Goal: Information Seeking & Learning: Learn about a topic

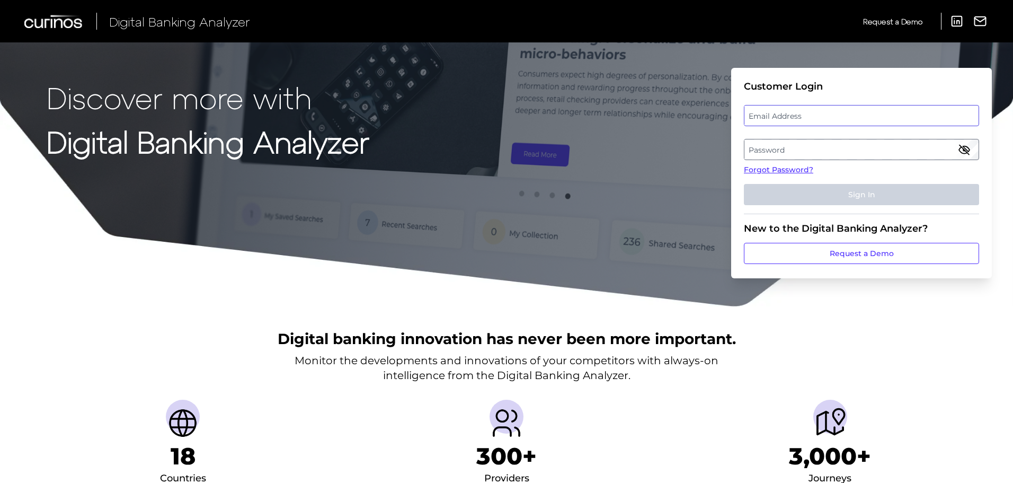
type input "[PERSON_NAME][EMAIL_ADDRESS][PERSON_NAME][DOMAIN_NAME]"
click at [862, 196] on button "Sign In" at bounding box center [861, 194] width 235 height 21
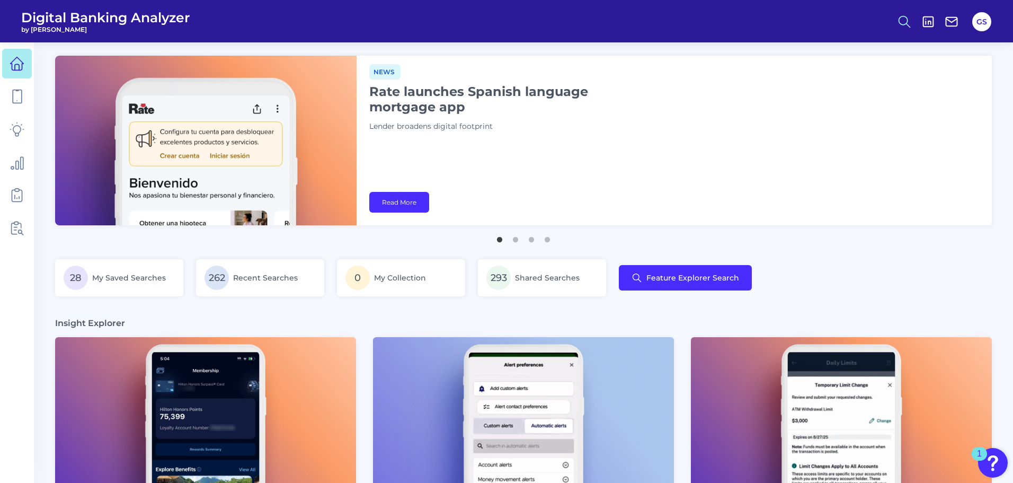
click at [910, 23] on icon at bounding box center [904, 21] width 15 height 15
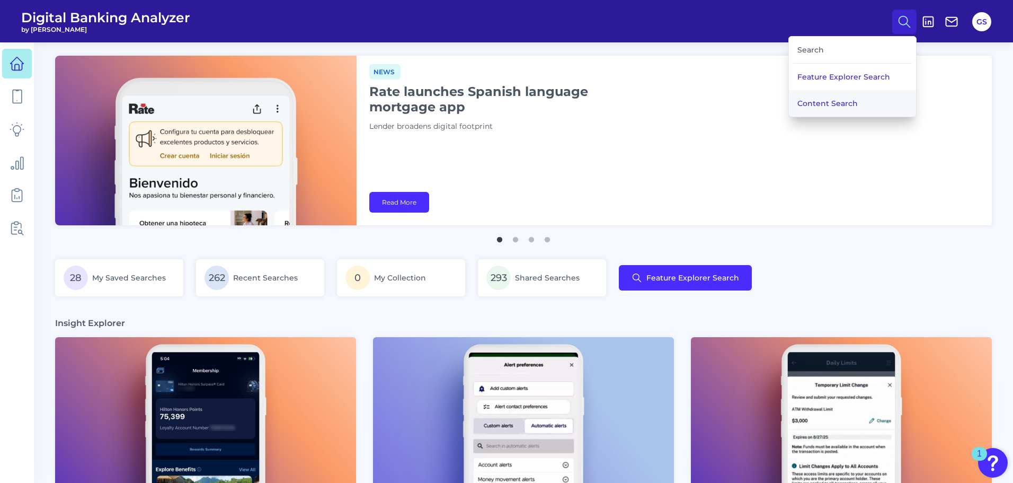
click at [866, 98] on button "Content Search" at bounding box center [852, 103] width 127 height 26
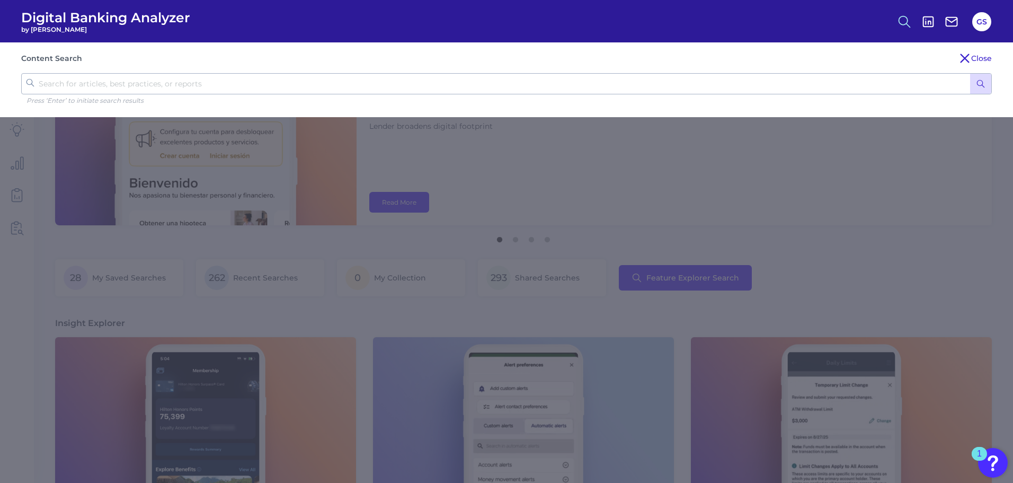
click at [897, 21] on button at bounding box center [904, 22] width 24 height 24
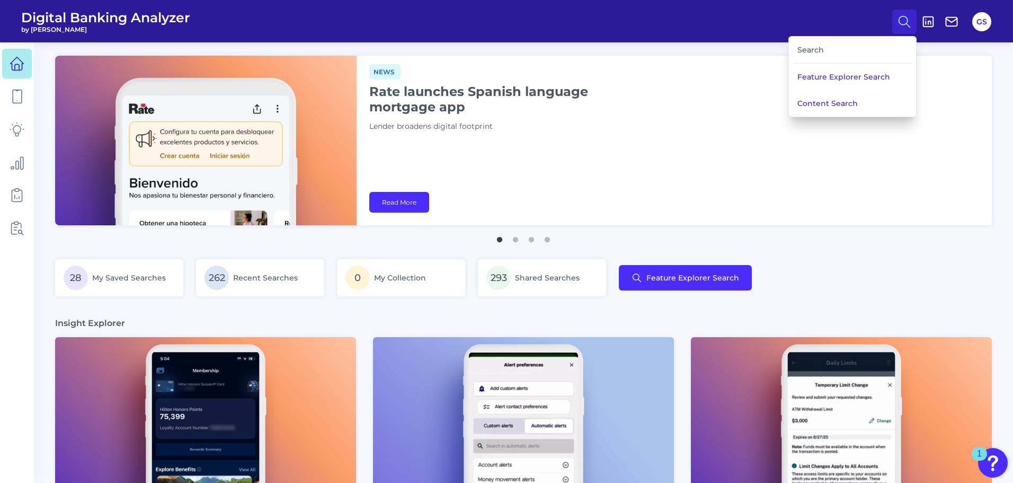
click at [863, 62] on div "Search" at bounding box center [852, 50] width 119 height 27
click at [861, 73] on button "Feature Explorer Search" at bounding box center [852, 77] width 127 height 26
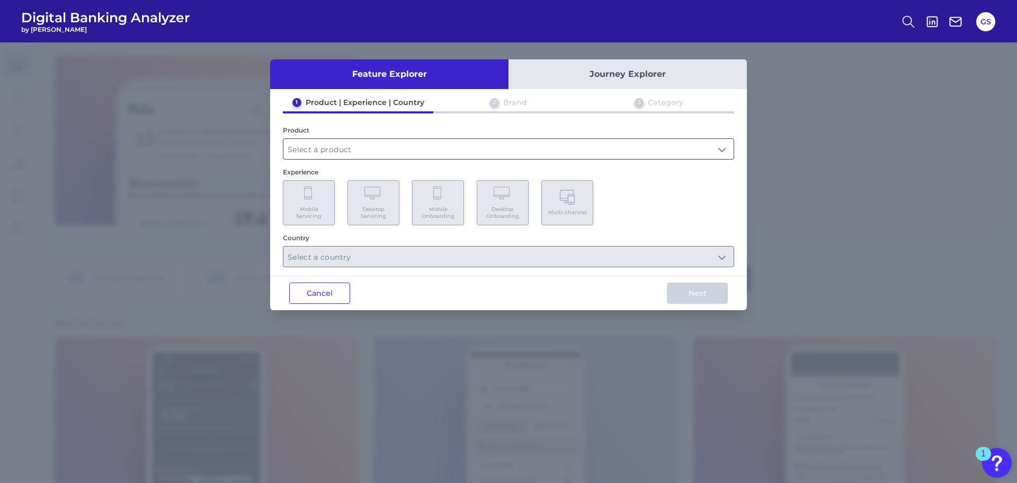
click at [470, 149] on input "text" at bounding box center [509, 149] width 450 height 20
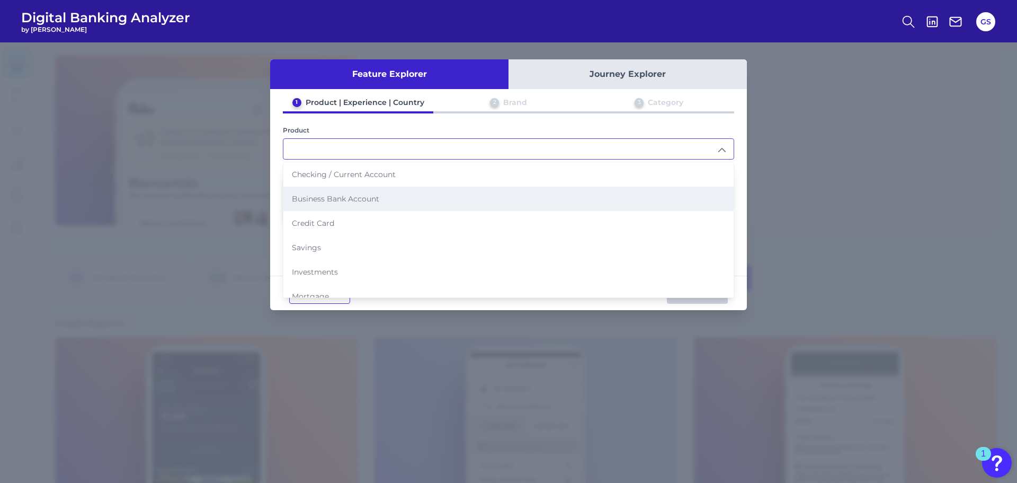
click at [402, 188] on li "Business Bank Account" at bounding box center [509, 199] width 450 height 24
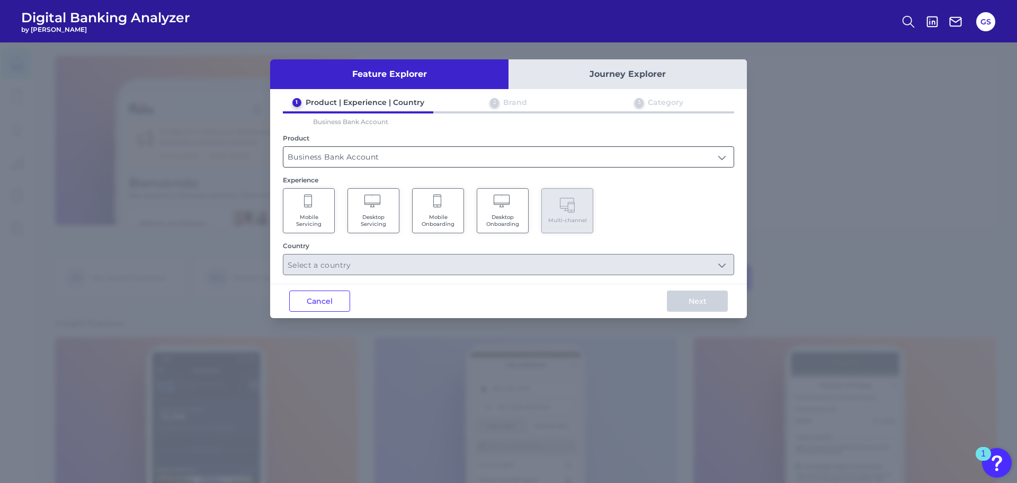
click at [393, 155] on input "Business Bank Account" at bounding box center [509, 157] width 450 height 20
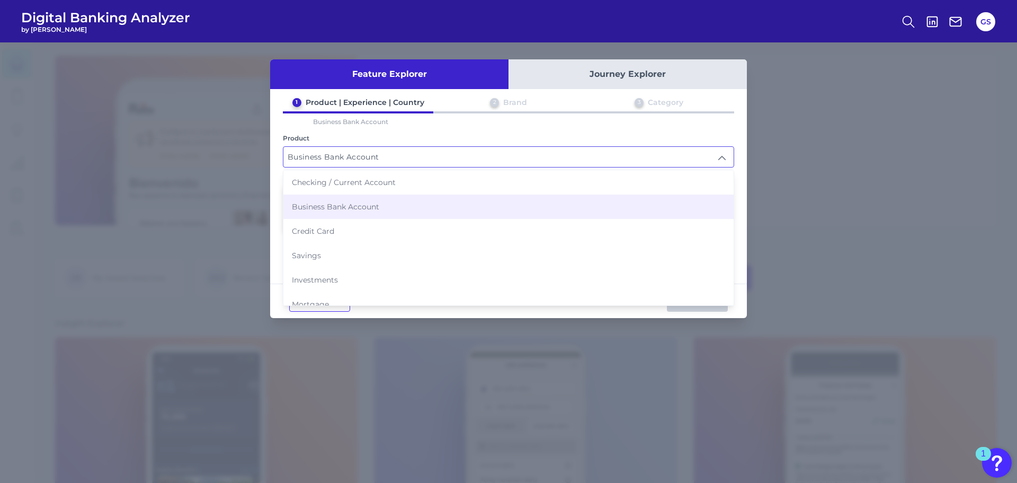
click at [387, 182] on span "Checking / Current Account" at bounding box center [344, 183] width 104 height 10
type input "Checking / Current Account"
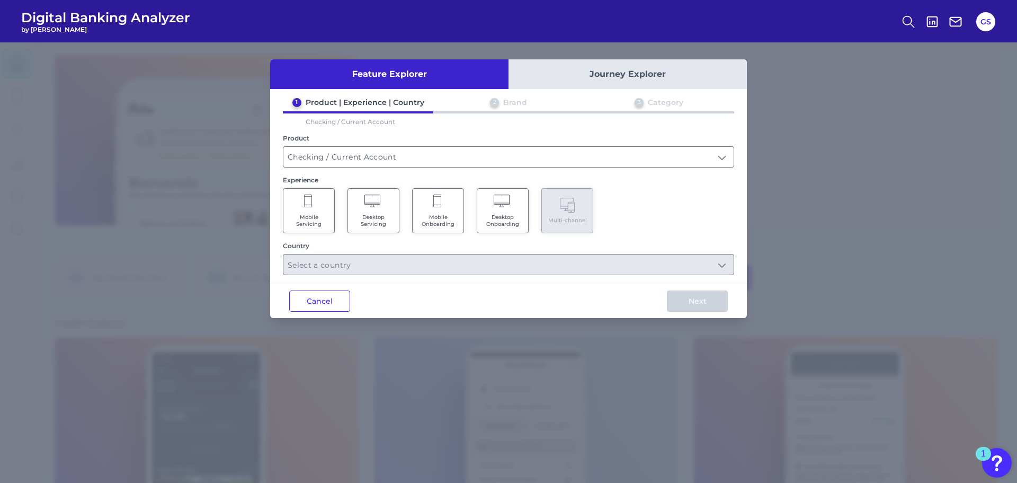
click at [335, 214] on div "Mobile Servicing Desktop Servicing Mobile Onboarding Desktop Onboarding Multi-c…" at bounding box center [508, 210] width 451 height 45
click at [423, 205] on Onboarding "Mobile Onboarding" at bounding box center [438, 210] width 52 height 45
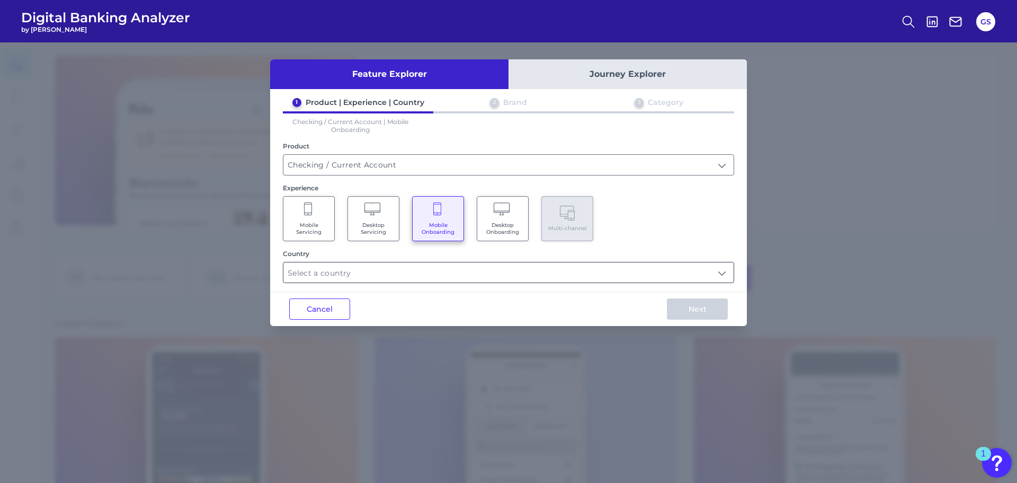
click at [415, 276] on input "text" at bounding box center [509, 272] width 450 height 20
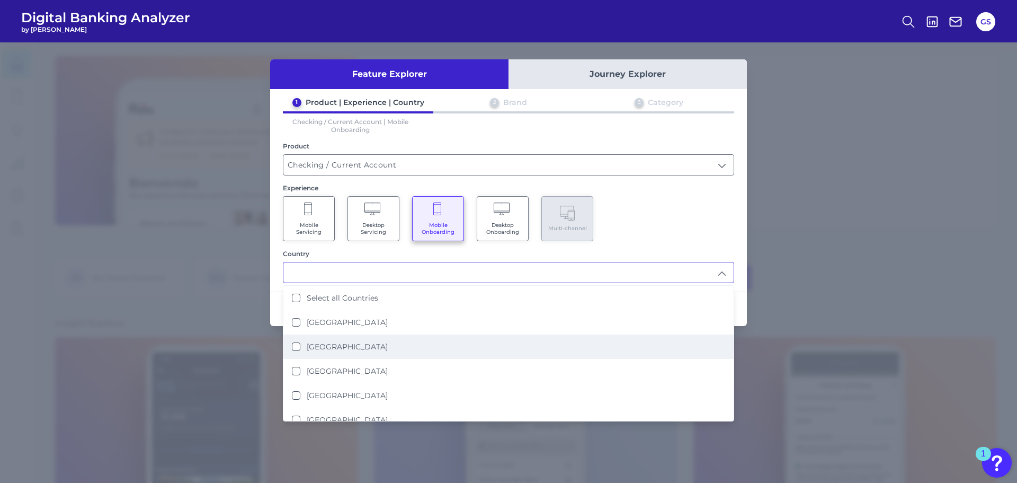
click at [349, 343] on label "[GEOGRAPHIC_DATA]" at bounding box center [347, 347] width 81 height 10
type input "[GEOGRAPHIC_DATA]"
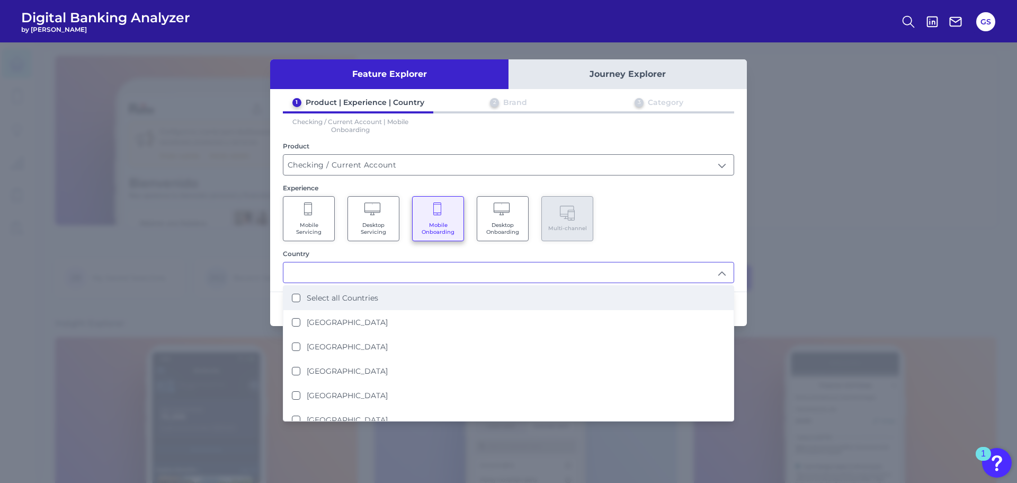
scroll to position [1, 0]
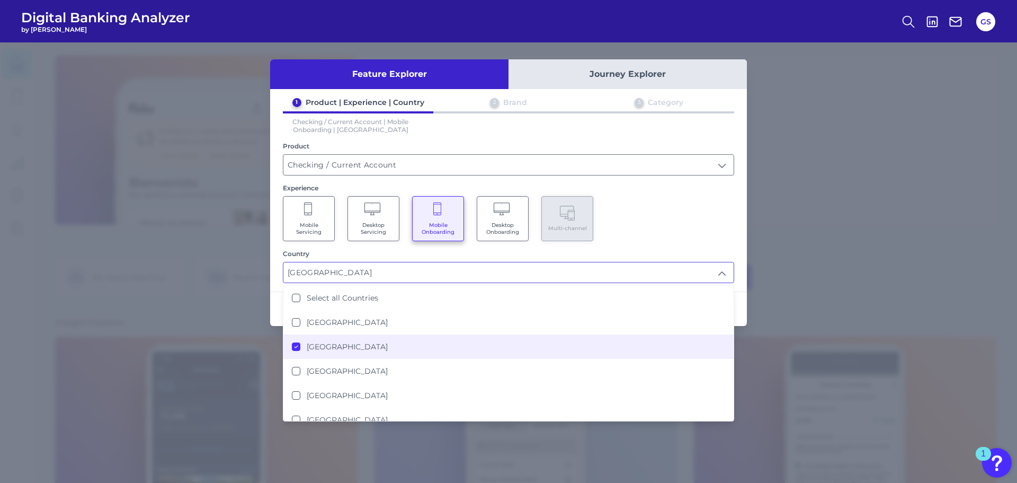
click at [657, 200] on div "Mobile Servicing Desktop Servicing Mobile Onboarding Desktop Onboarding Multi-c…" at bounding box center [508, 218] width 451 height 45
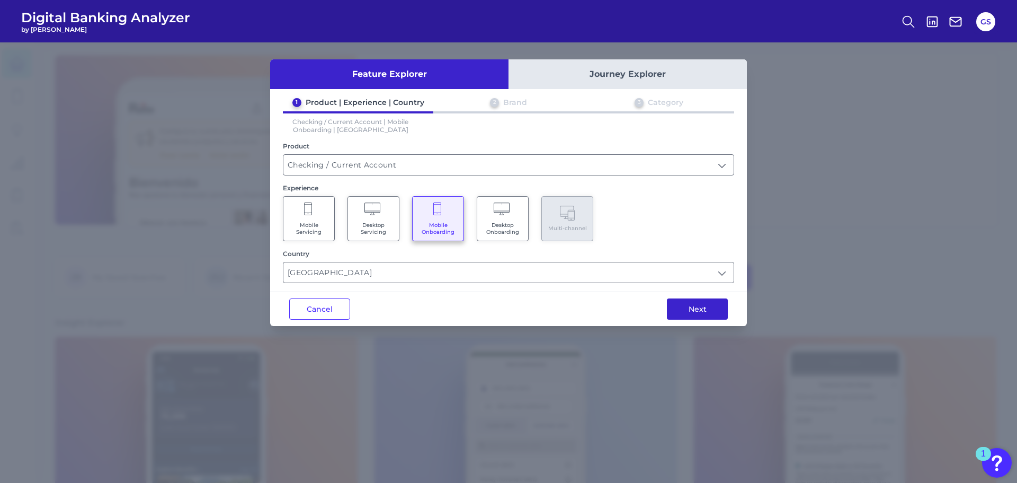
click at [685, 310] on button "Next" at bounding box center [697, 308] width 61 height 21
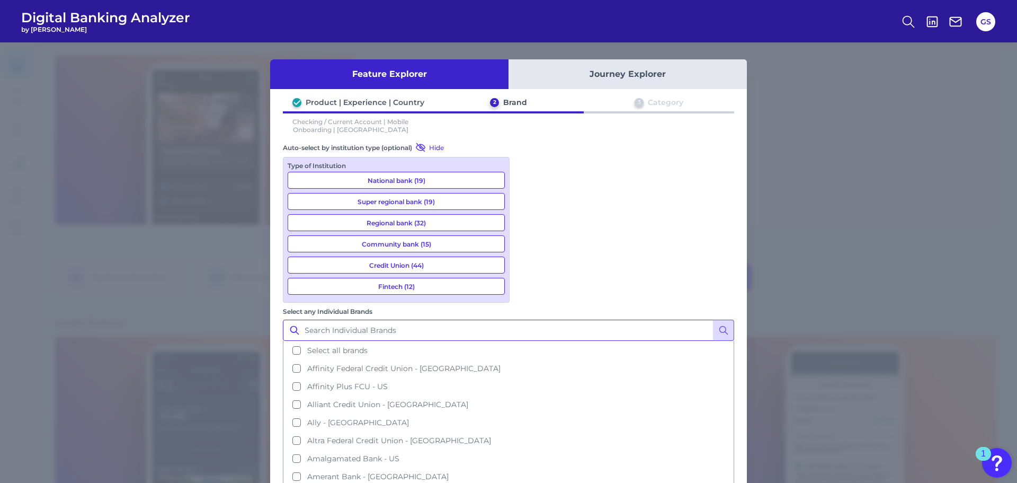
click at [573, 320] on input "Select any Individual Brands" at bounding box center [508, 330] width 451 height 21
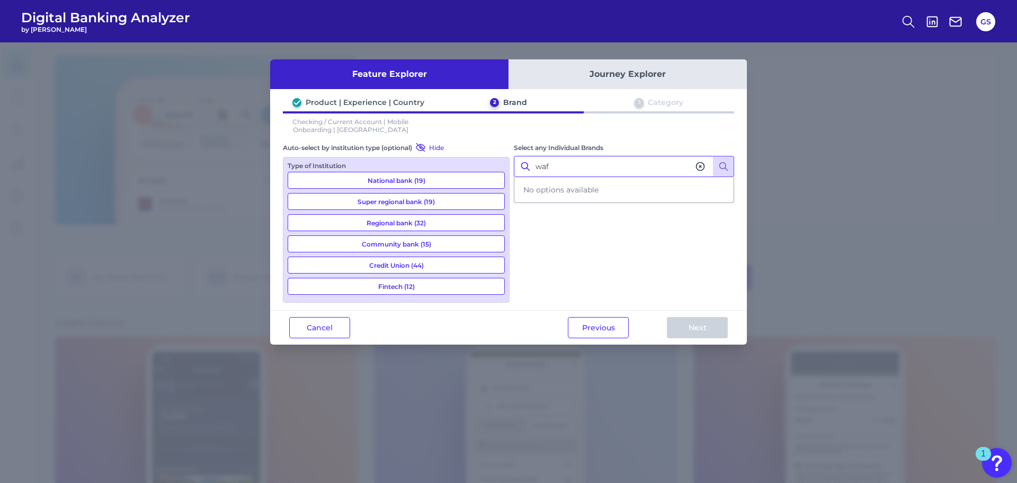
type input "wa"
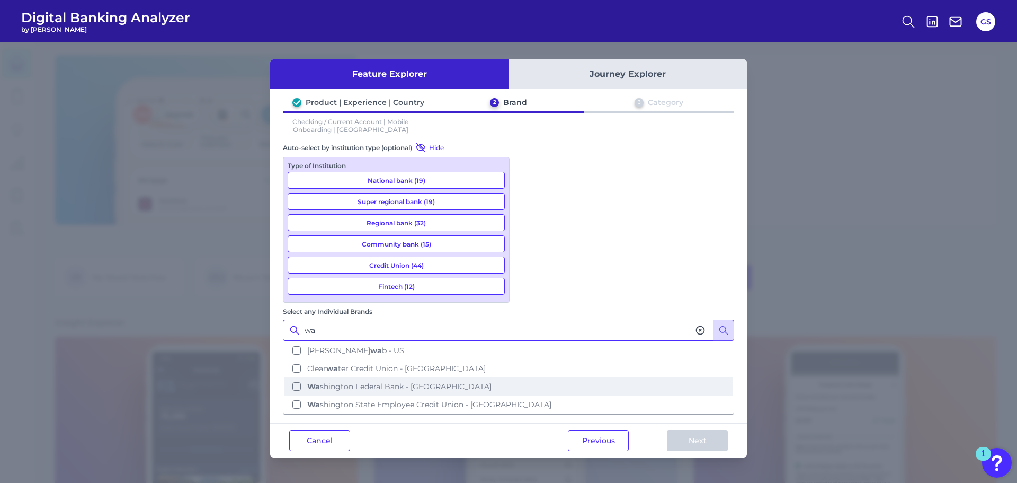
click at [595, 377] on button "Wa shington Federal Bank - US" at bounding box center [508, 386] width 449 height 18
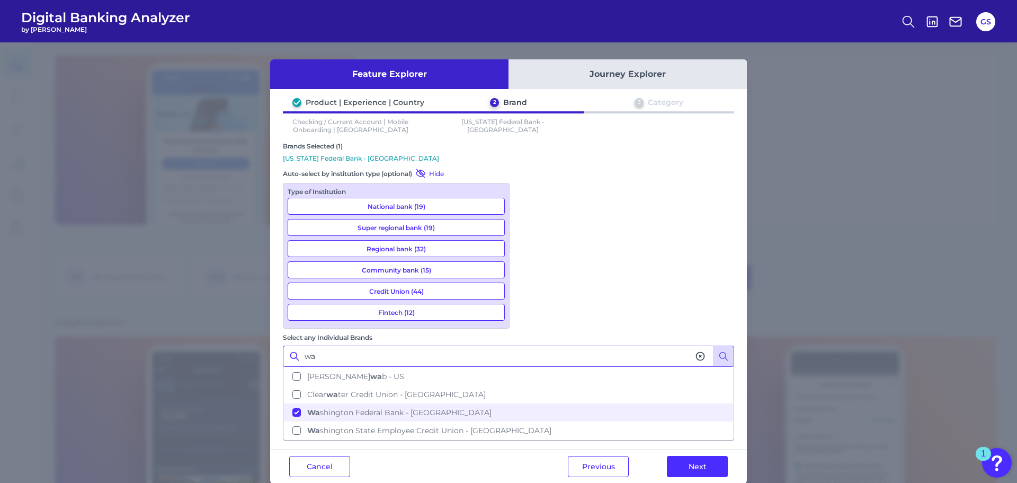
click at [562, 345] on input "wa" at bounding box center [508, 355] width 451 height 21
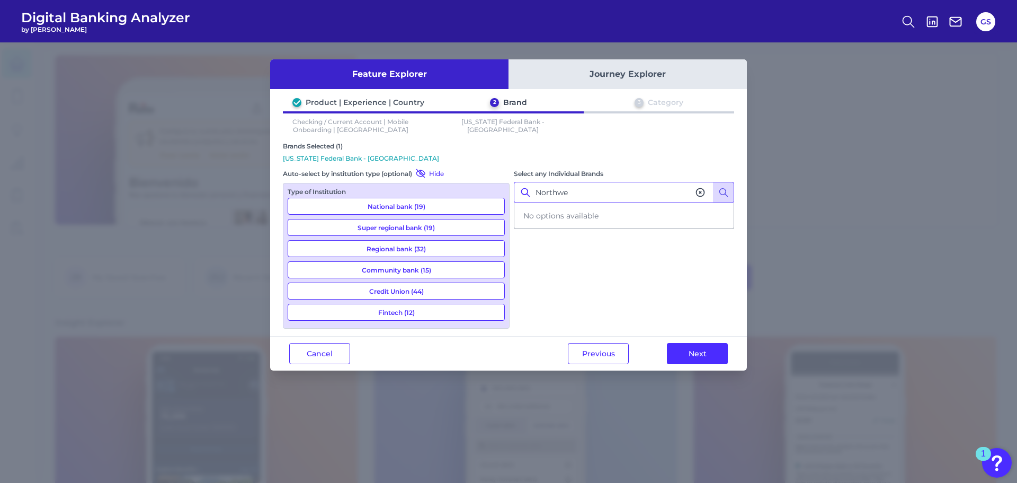
type input "Northwe"
click at [697, 196] on icon at bounding box center [701, 193] width 8 height 8
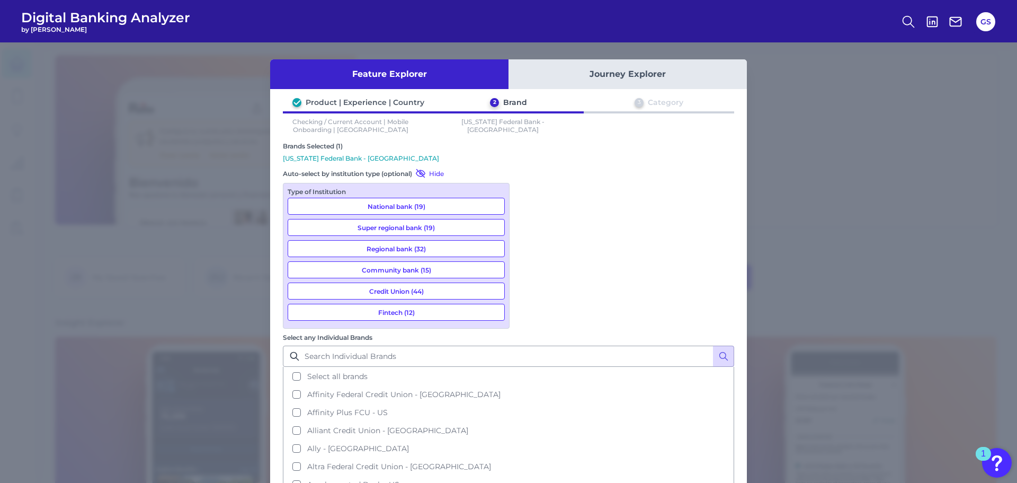
click at [436, 234] on button "Super regional bank (19)" at bounding box center [396, 227] width 217 height 17
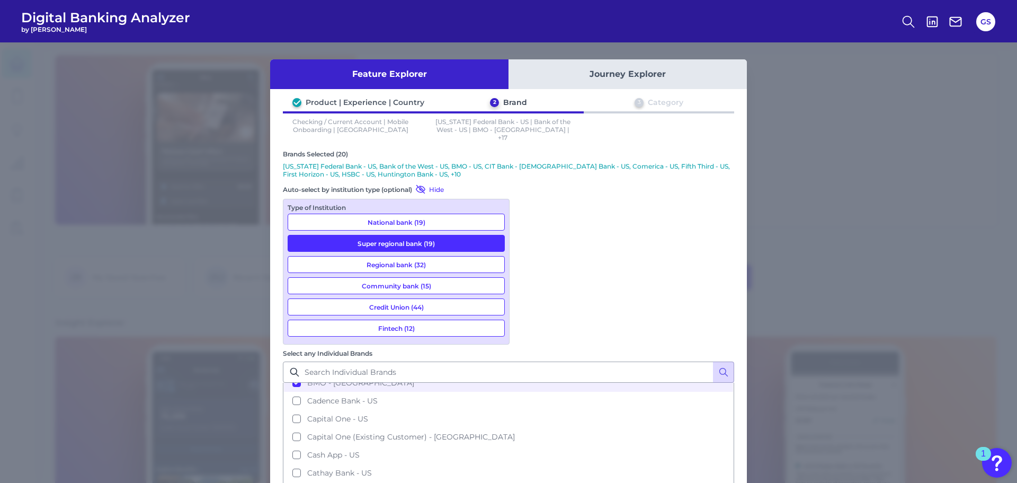
scroll to position [477, 0]
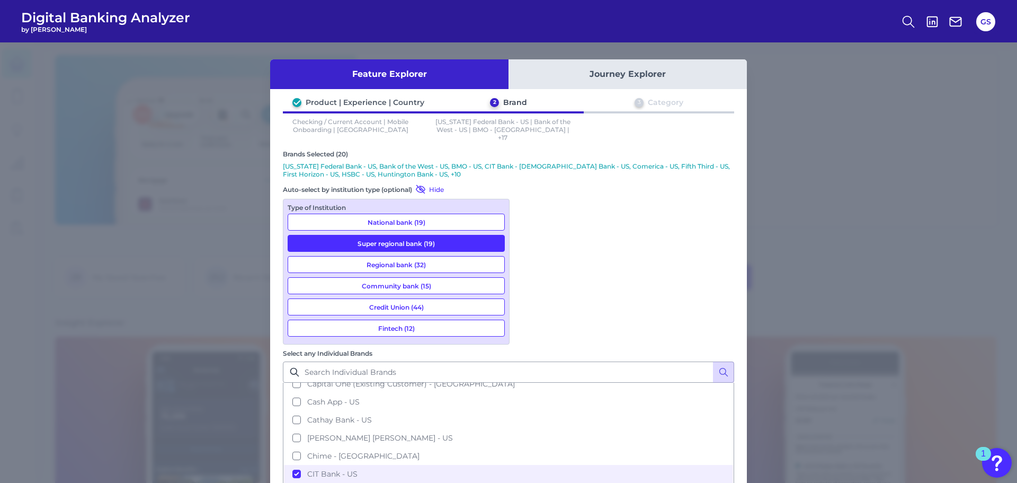
click at [401, 236] on button "Super regional bank (19)" at bounding box center [396, 243] width 217 height 17
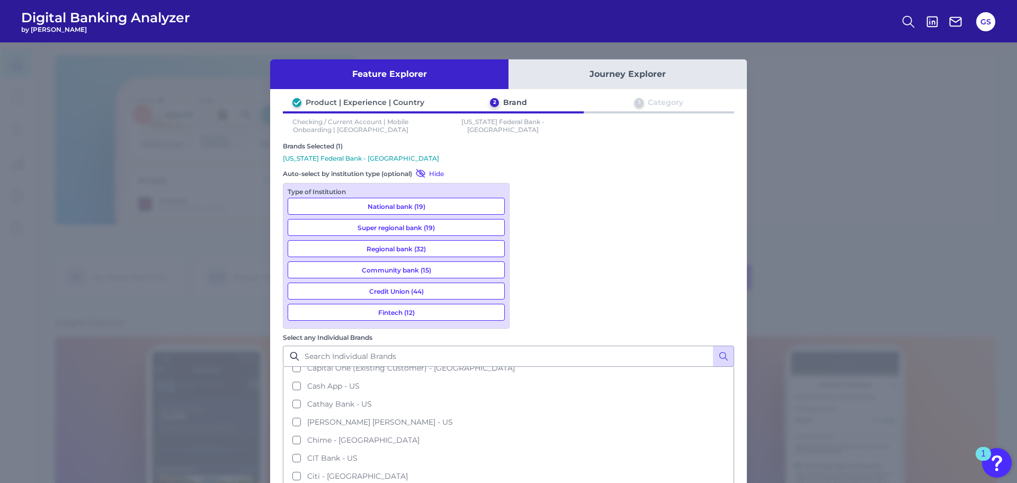
click at [395, 255] on button "Regional bank (32)" at bounding box center [396, 248] width 217 height 17
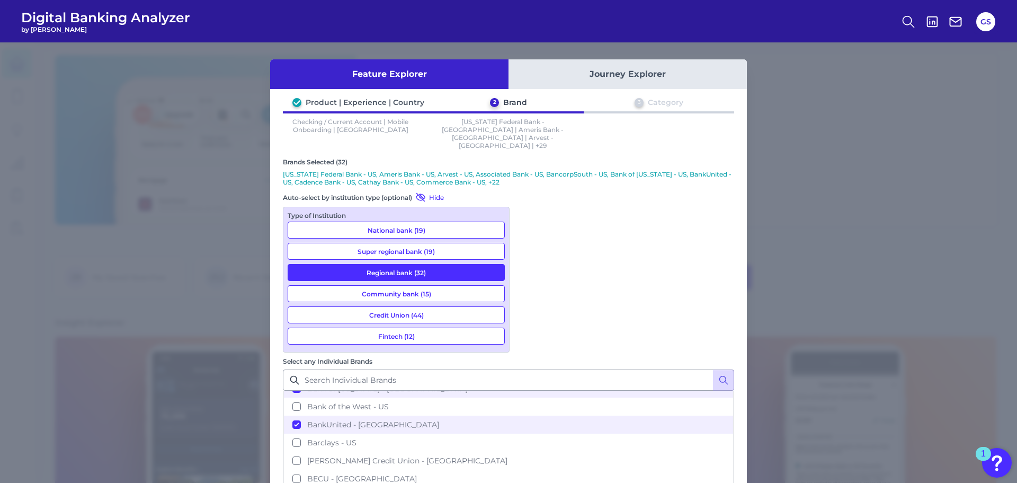
scroll to position [212, 0]
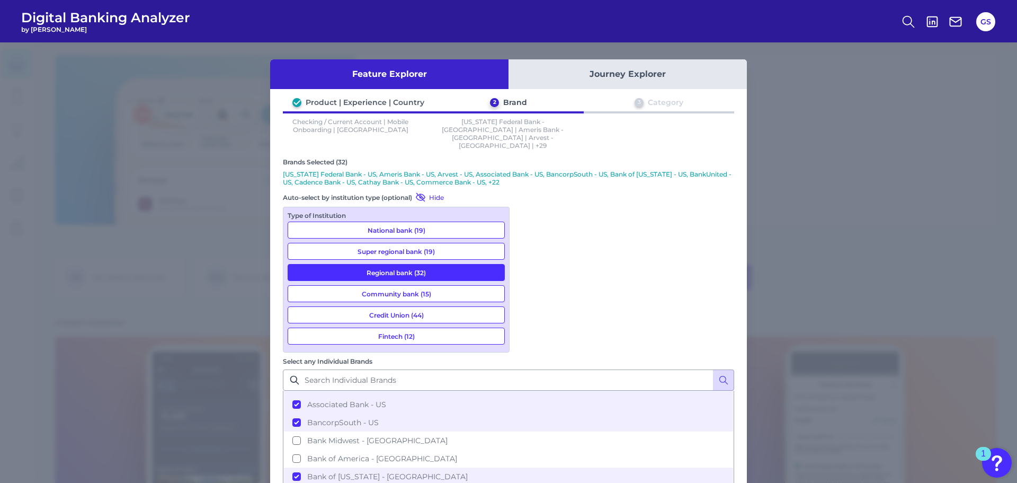
drag, startPoint x: 410, startPoint y: 262, endPoint x: 407, endPoint y: 276, distance: 14.6
click at [410, 264] on button "Regional bank (32)" at bounding box center [396, 272] width 217 height 17
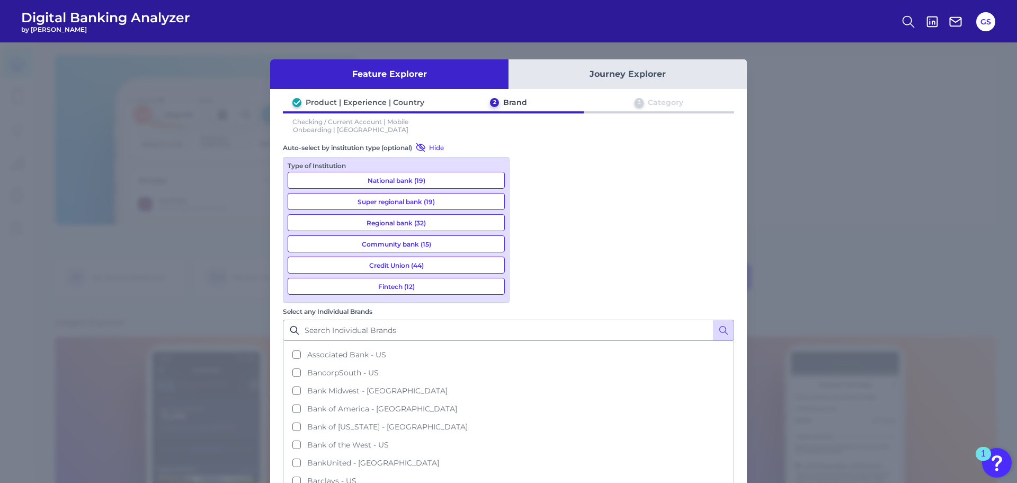
click at [407, 286] on button "Fintech (12)" at bounding box center [396, 286] width 217 height 17
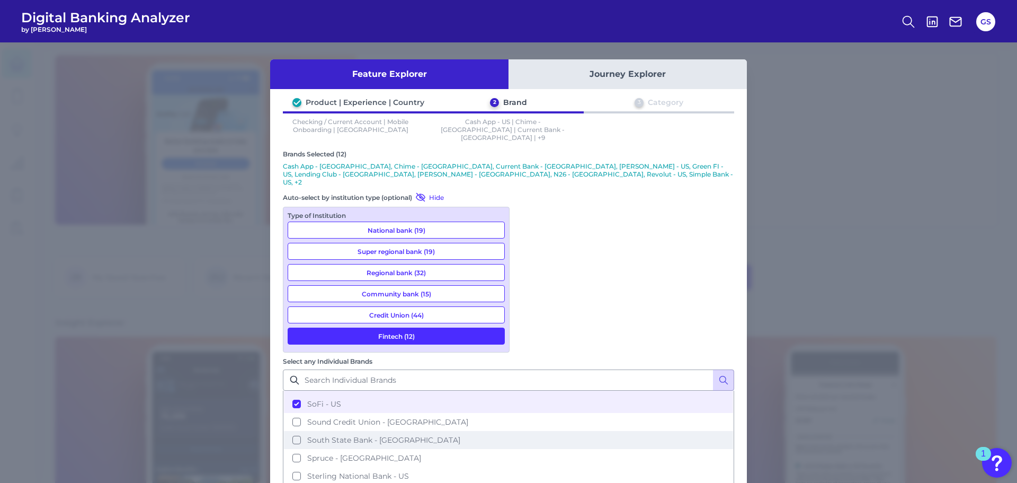
scroll to position [2014, 0]
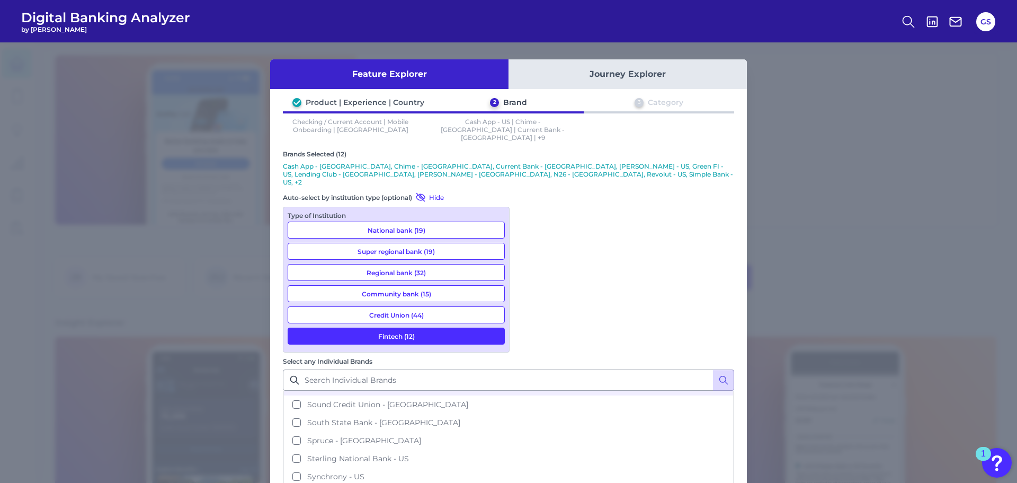
click at [400, 327] on button "Fintech (12)" at bounding box center [396, 335] width 217 height 17
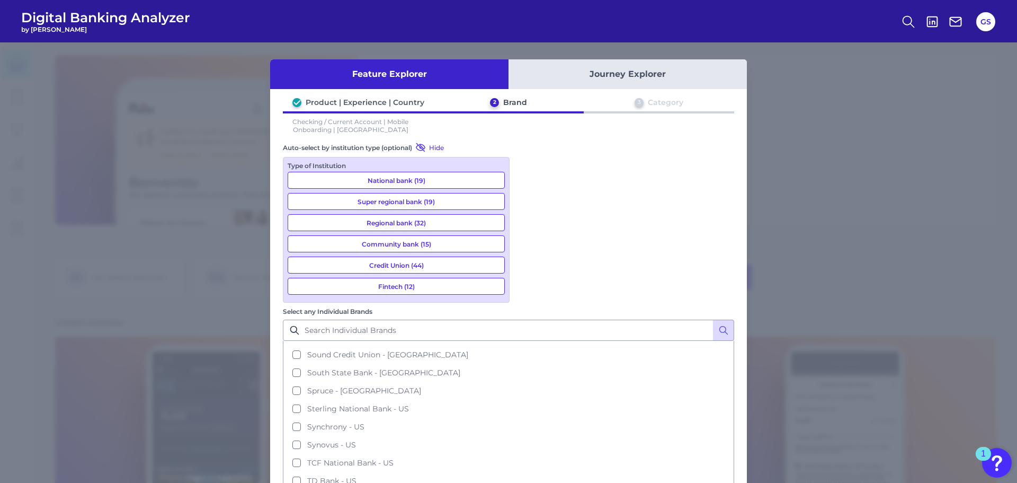
click at [403, 264] on button "Credit Union (44)" at bounding box center [396, 264] width 217 height 17
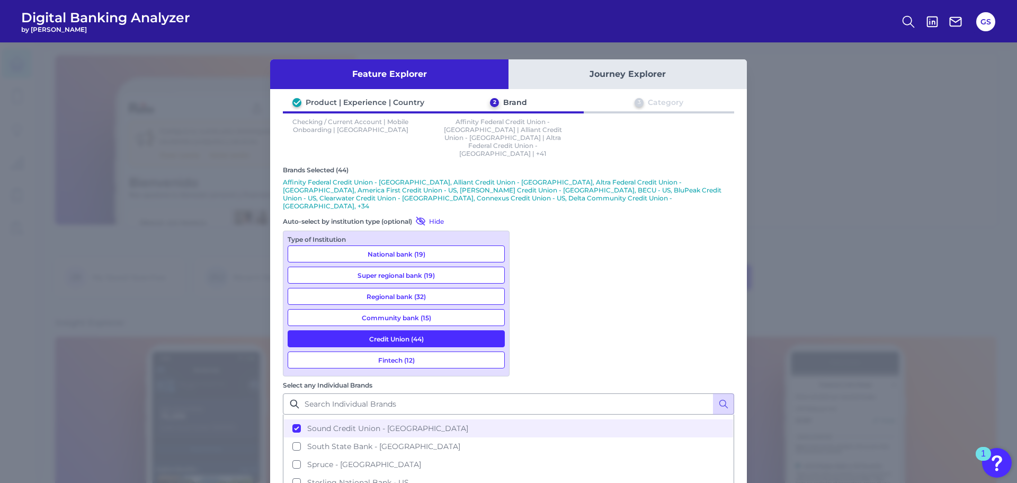
click at [399, 309] on button "Community bank (15)" at bounding box center [396, 317] width 217 height 17
click at [399, 288] on button "Regional bank (32)" at bounding box center [396, 296] width 217 height 17
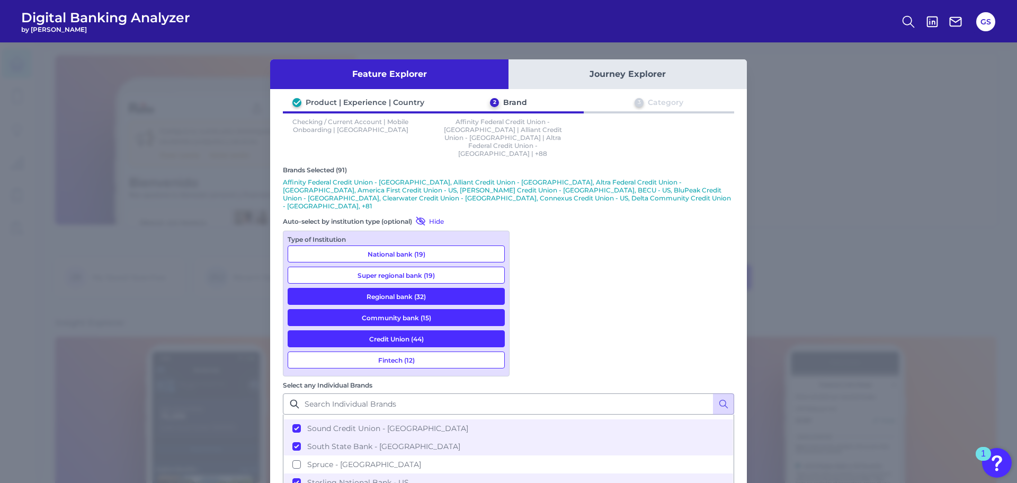
click at [398, 267] on button "Super regional bank (19)" at bounding box center [396, 275] width 217 height 17
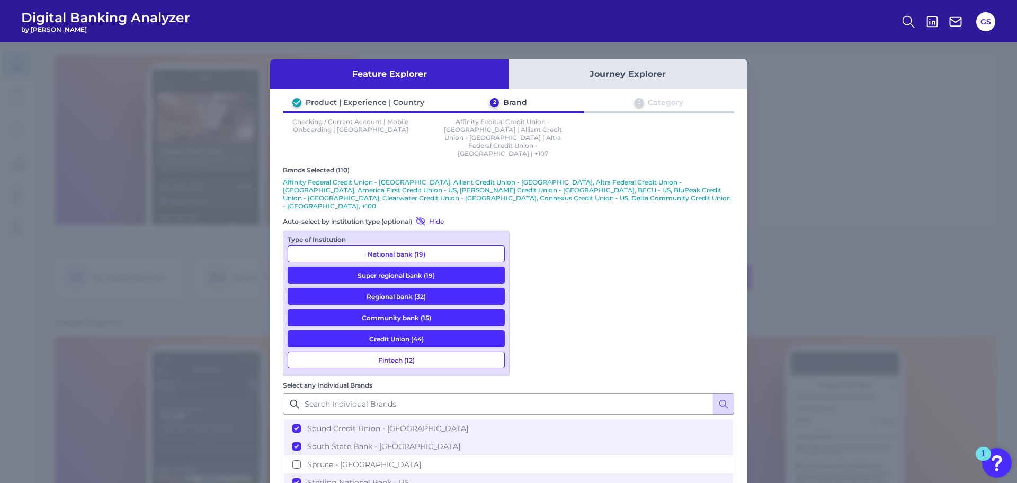
click at [407, 351] on button "Fintech (12)" at bounding box center [396, 359] width 217 height 17
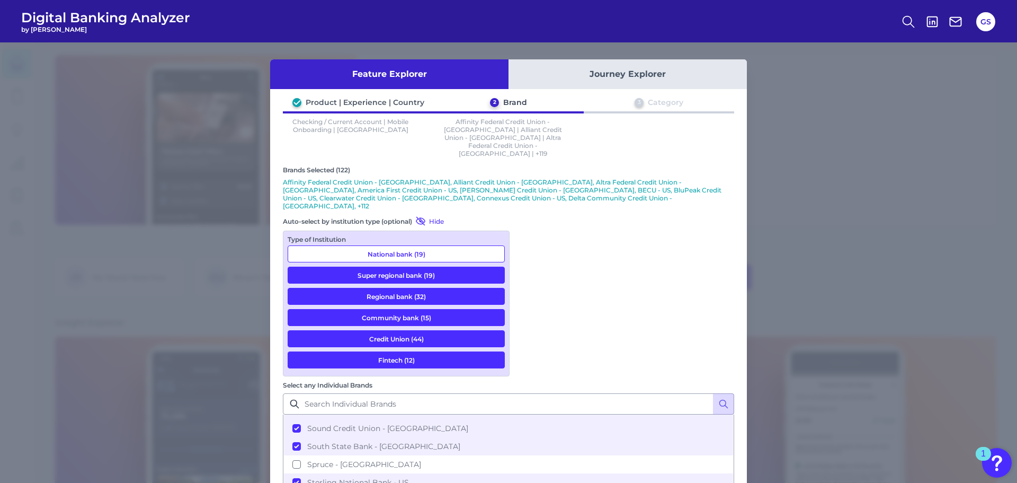
click at [403, 245] on button "National bank (19)" at bounding box center [396, 253] width 217 height 17
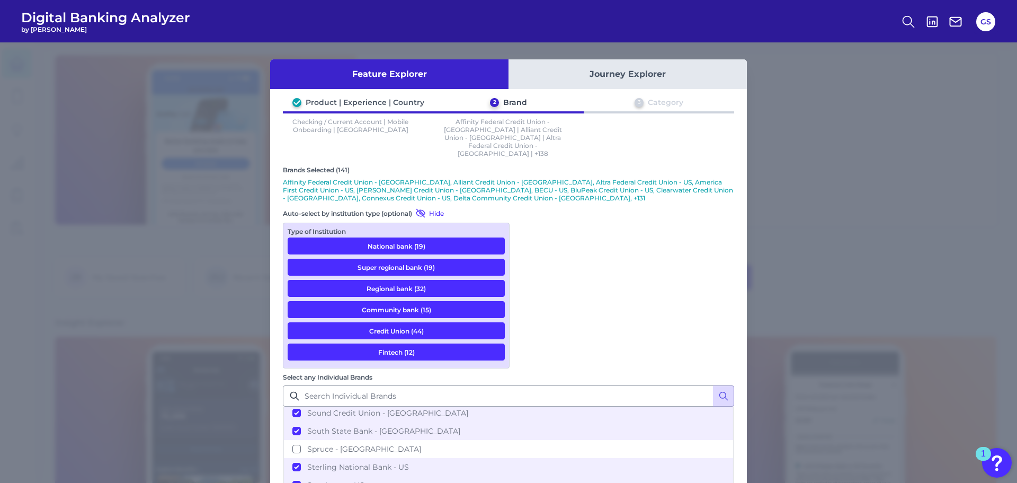
scroll to position [1990, 0]
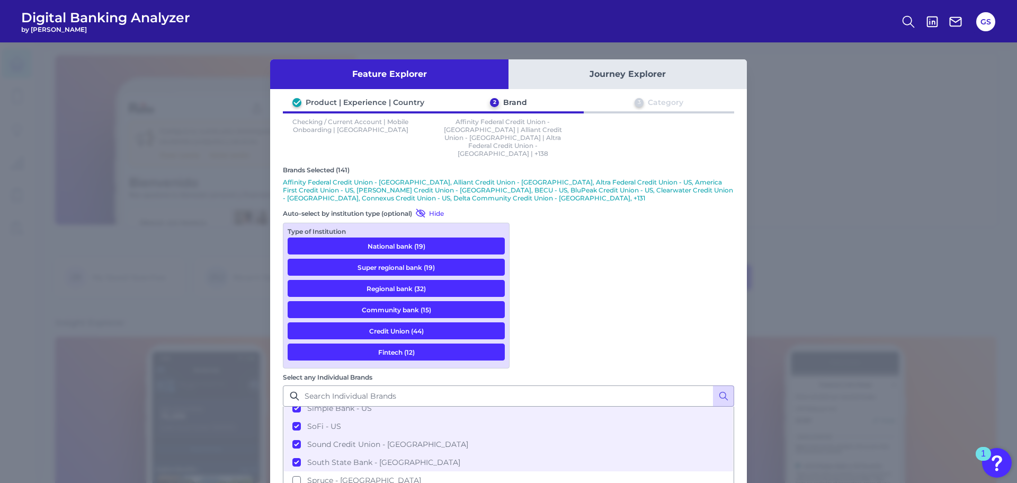
click at [385, 237] on button "National bank (19)" at bounding box center [396, 245] width 217 height 17
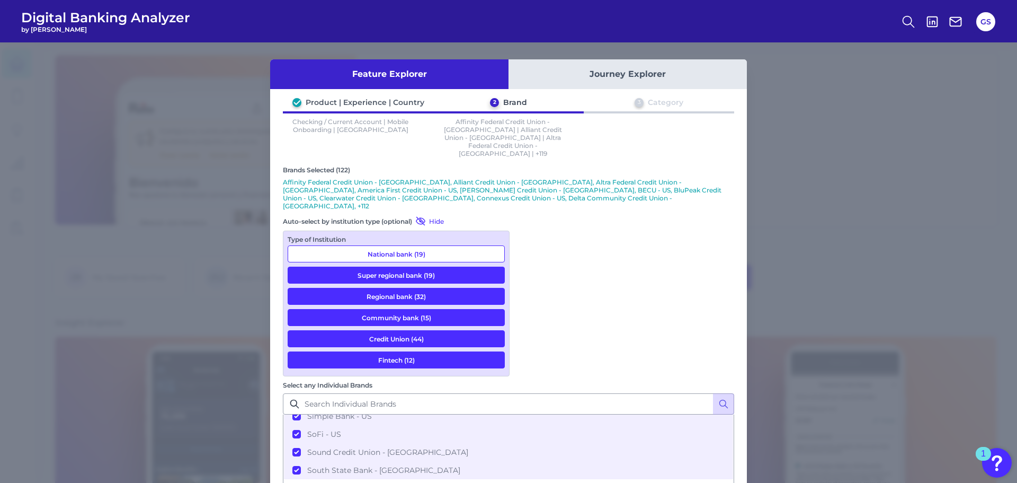
click at [388, 245] on div "Type of Institution National bank (19) Super regional bank (19) Regional bank (…" at bounding box center [396, 304] width 227 height 146
click at [394, 267] on button "Super regional bank (19)" at bounding box center [396, 275] width 217 height 17
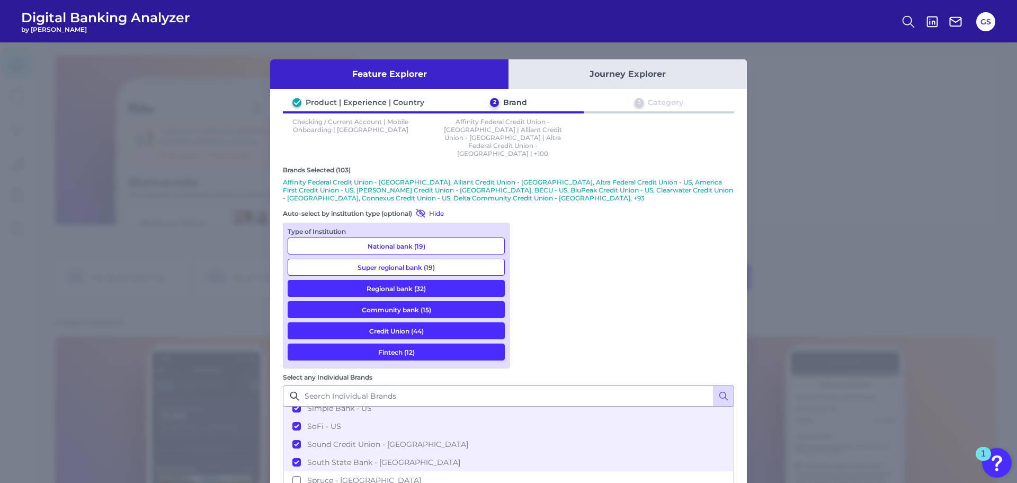
click at [392, 301] on button "Community bank (15)" at bounding box center [396, 309] width 217 height 17
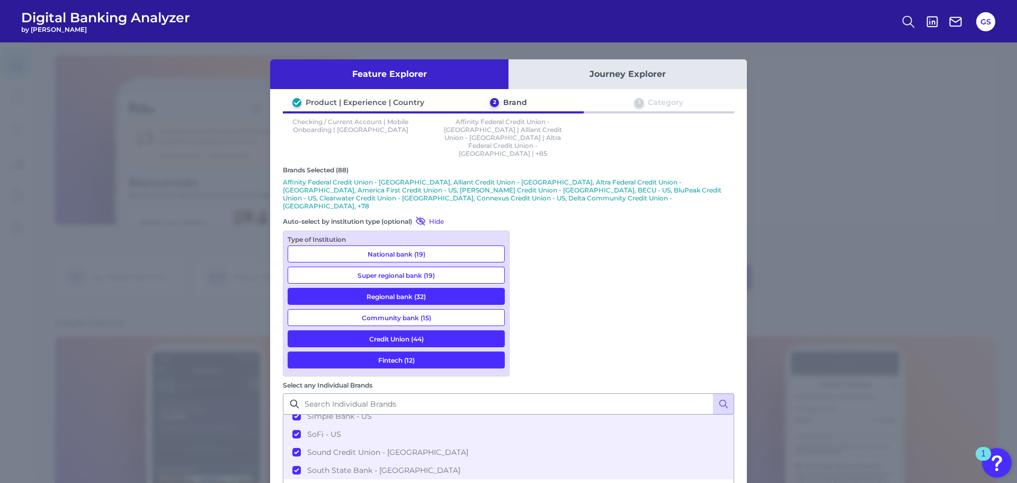
click at [392, 288] on button "Regional bank (32)" at bounding box center [396, 296] width 217 height 17
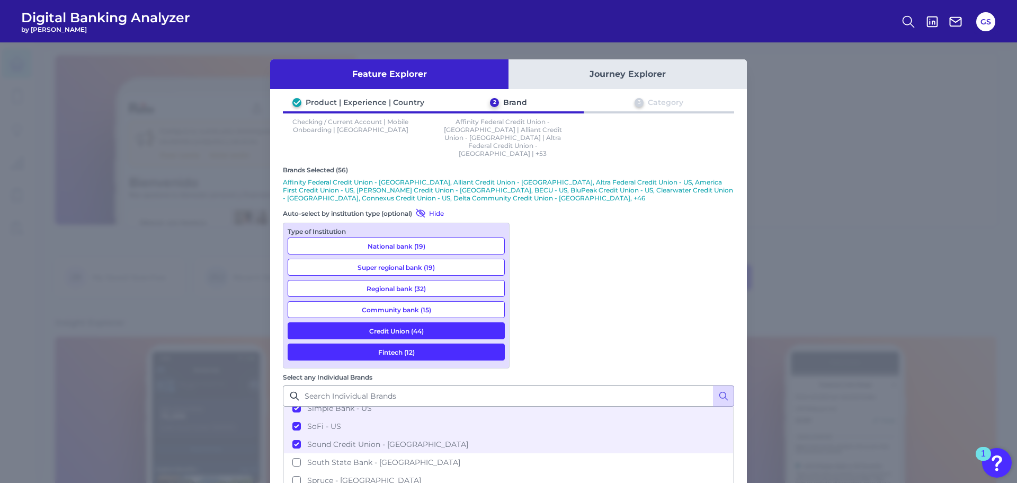
click at [393, 323] on button "Credit Union (44)" at bounding box center [396, 330] width 217 height 17
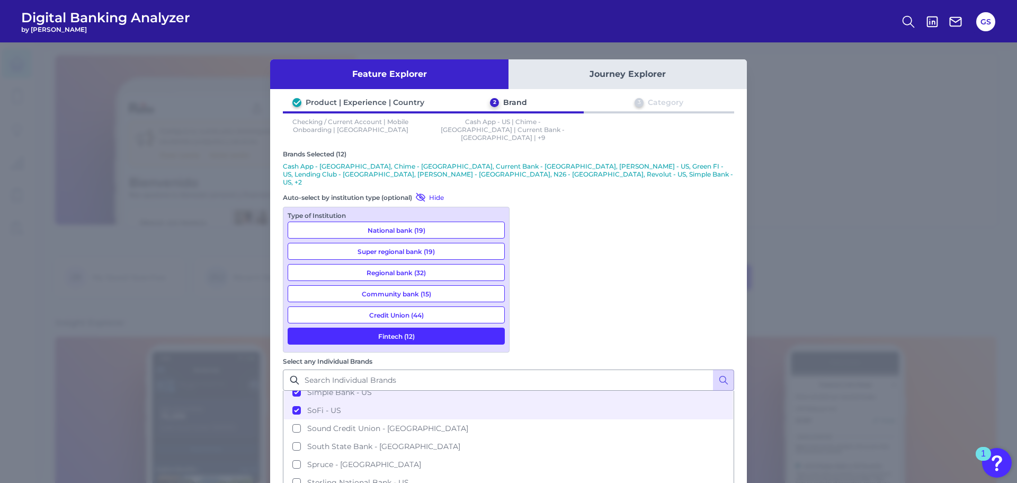
click at [397, 327] on button "Fintech (12)" at bounding box center [396, 335] width 217 height 17
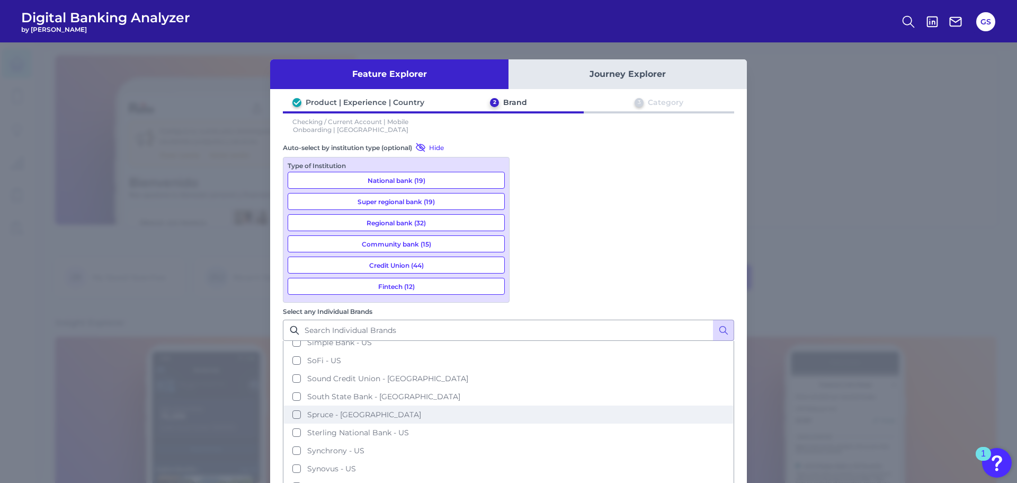
drag, startPoint x: 564, startPoint y: 256, endPoint x: 575, endPoint y: 273, distance: 19.8
click at [563, 405] on button "Spruce - [GEOGRAPHIC_DATA]" at bounding box center [508, 414] width 449 height 18
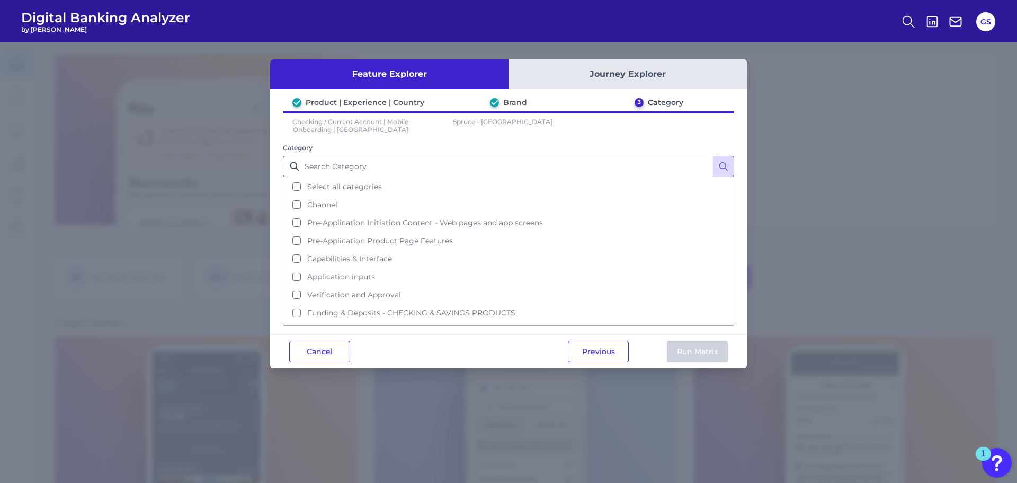
click at [394, 185] on button "Select all categories" at bounding box center [508, 187] width 449 height 18
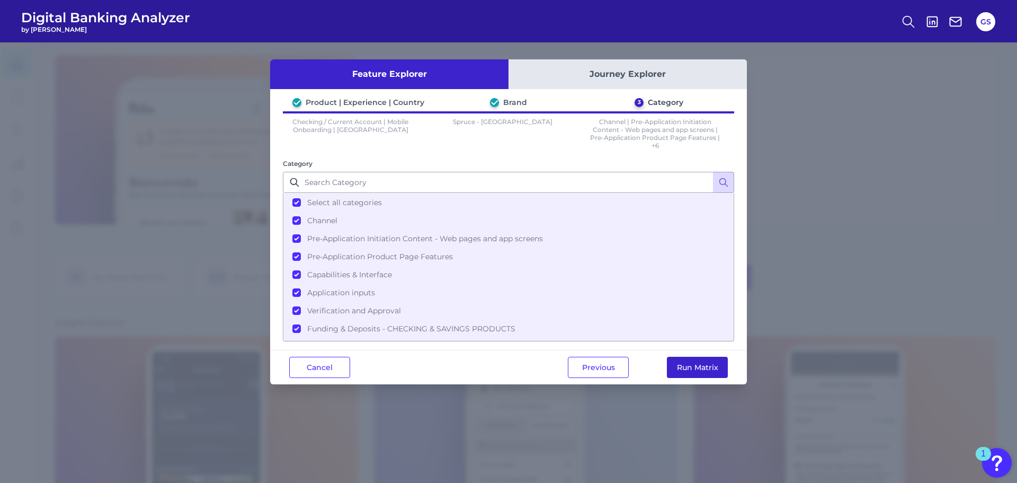
click at [718, 369] on button "Run Matrix" at bounding box center [697, 367] width 61 height 21
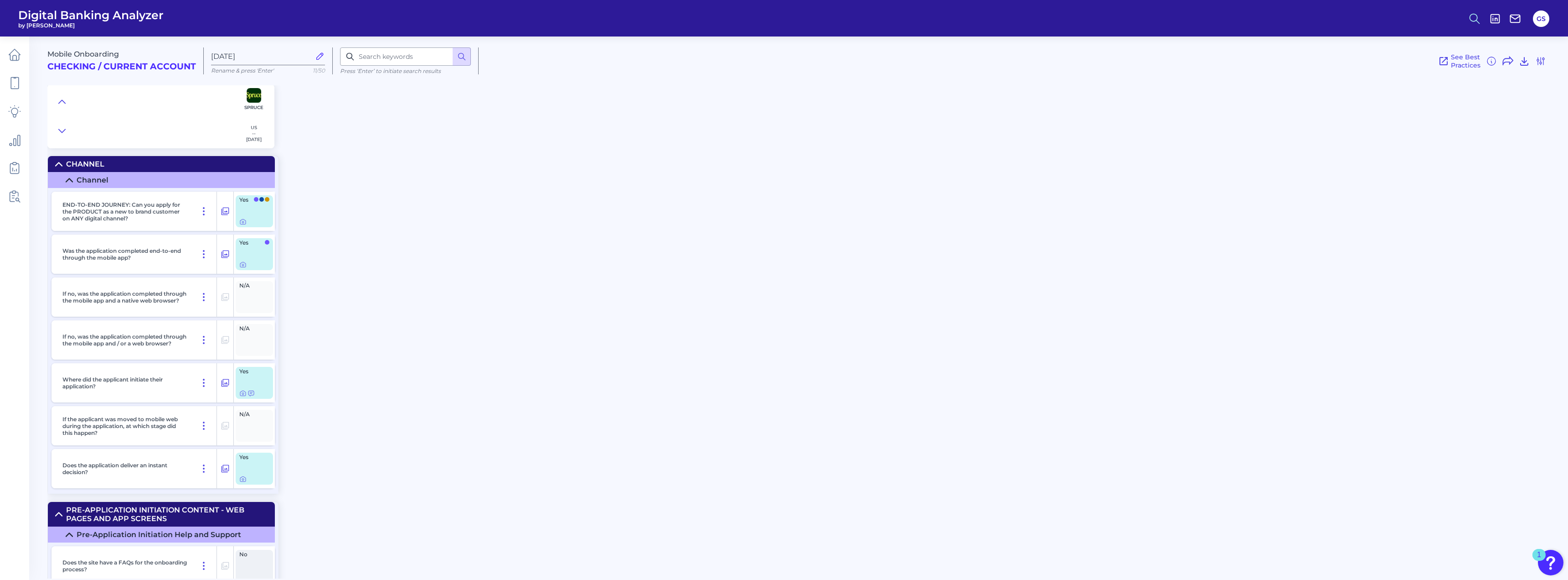
click at [875, 18] on icon at bounding box center [1474, 18] width 13 height 13
click at [875, 135] on div "Mobile Onboarding Checking / Current Account [DATE] Rename & press 'Enter' 11/5…" at bounding box center [808, 89] width 1521 height 119
click at [875, 22] on icon at bounding box center [1474, 18] width 13 height 13
click at [875, 71] on button "Feature Explorer Search" at bounding box center [1430, 66] width 109 height 22
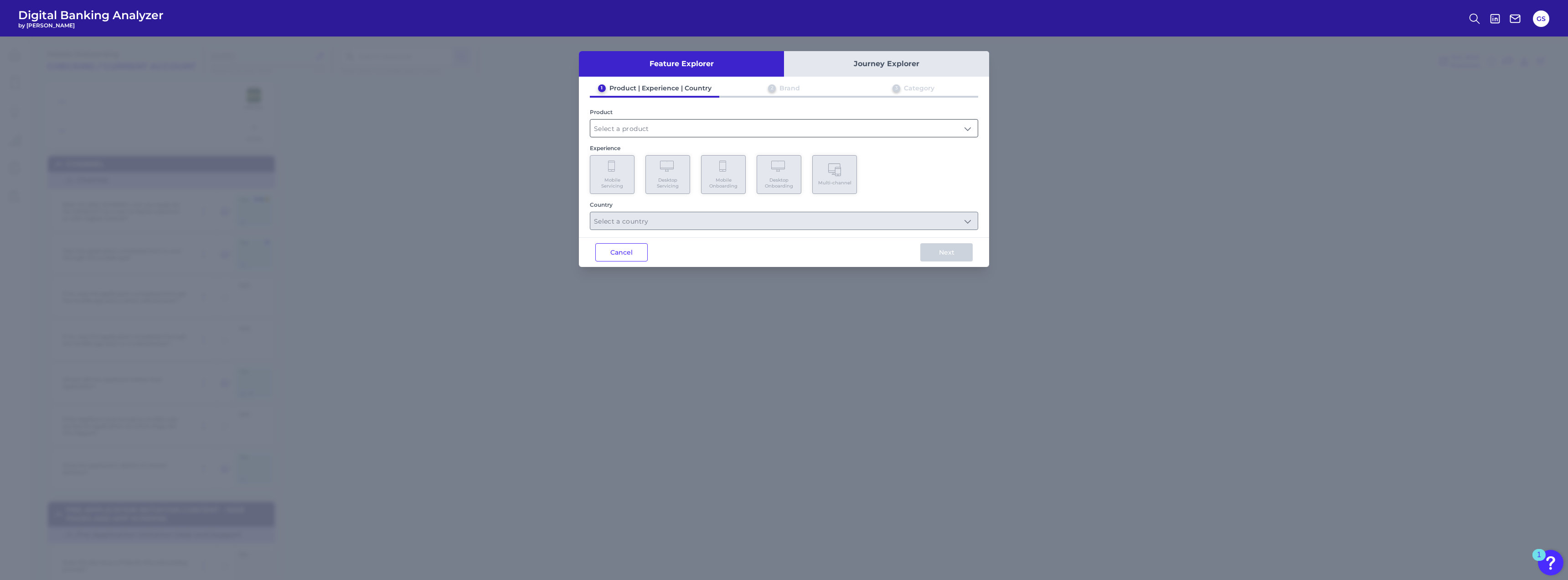
click at [715, 126] on input "text" at bounding box center [784, 128] width 387 height 17
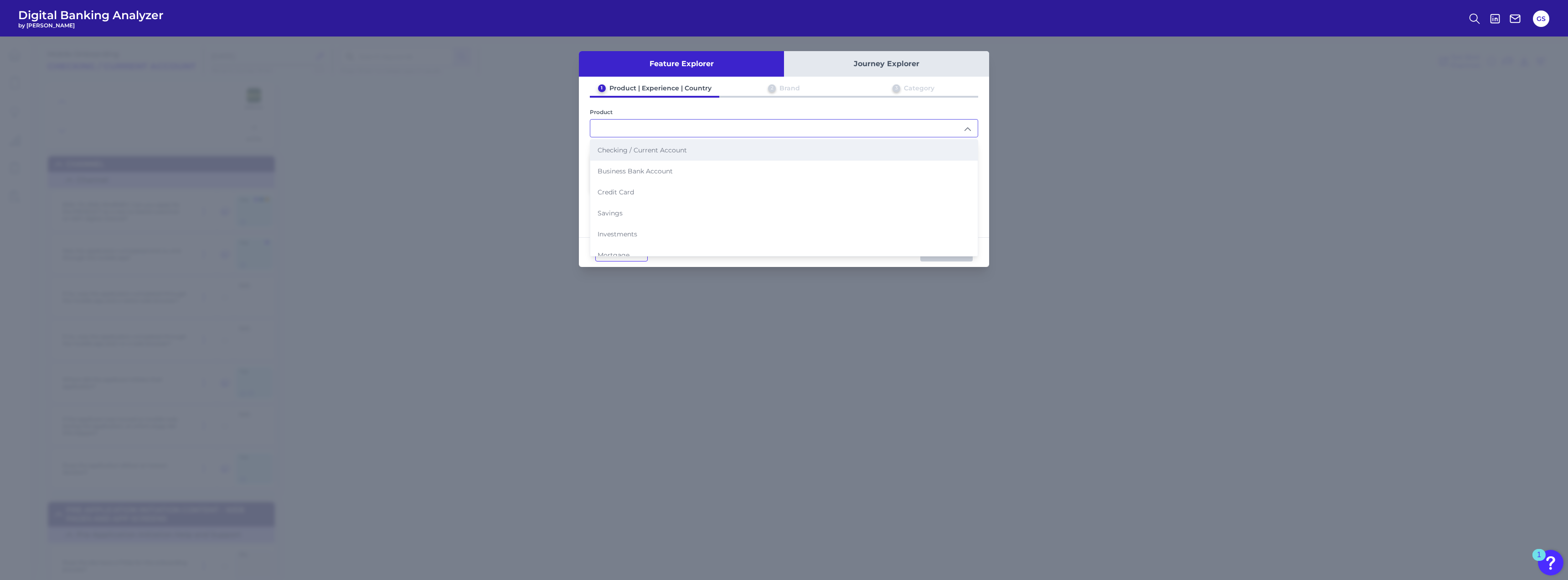
click at [719, 150] on li "Checking / Current Account" at bounding box center [784, 150] width 387 height 21
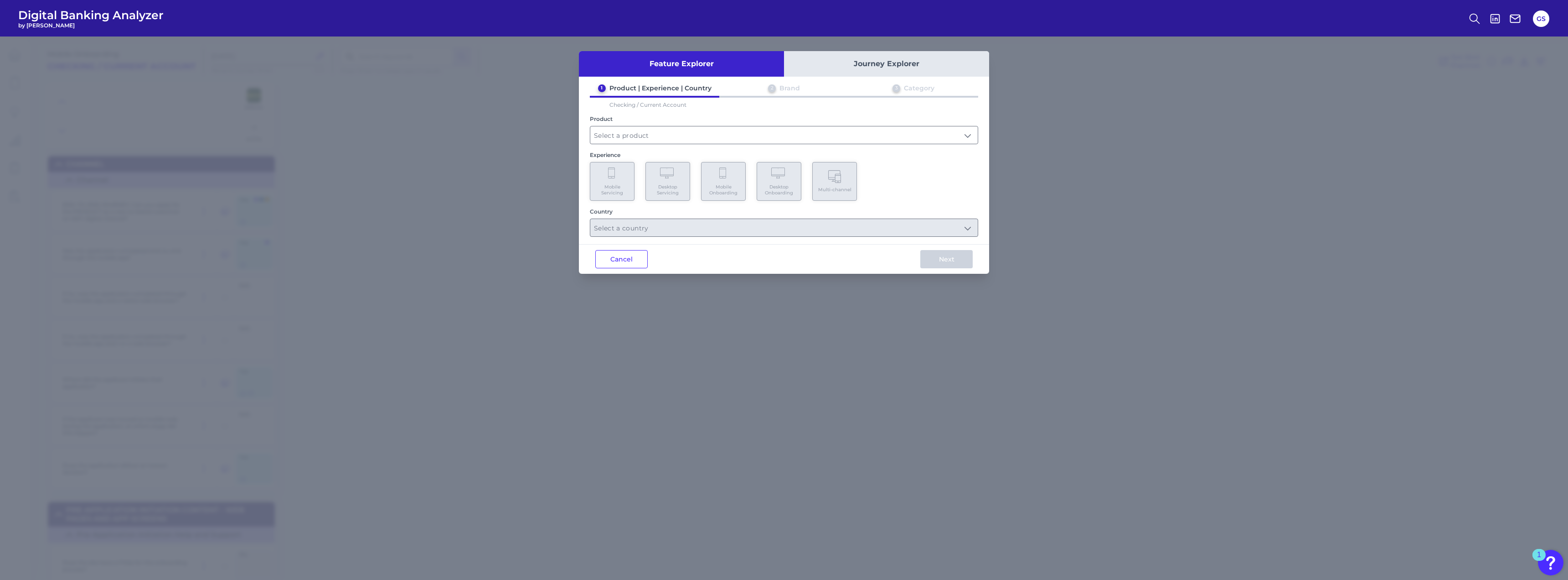
type input "Checking / Current Account"
click at [726, 173] on icon at bounding box center [723, 172] width 7 height 11
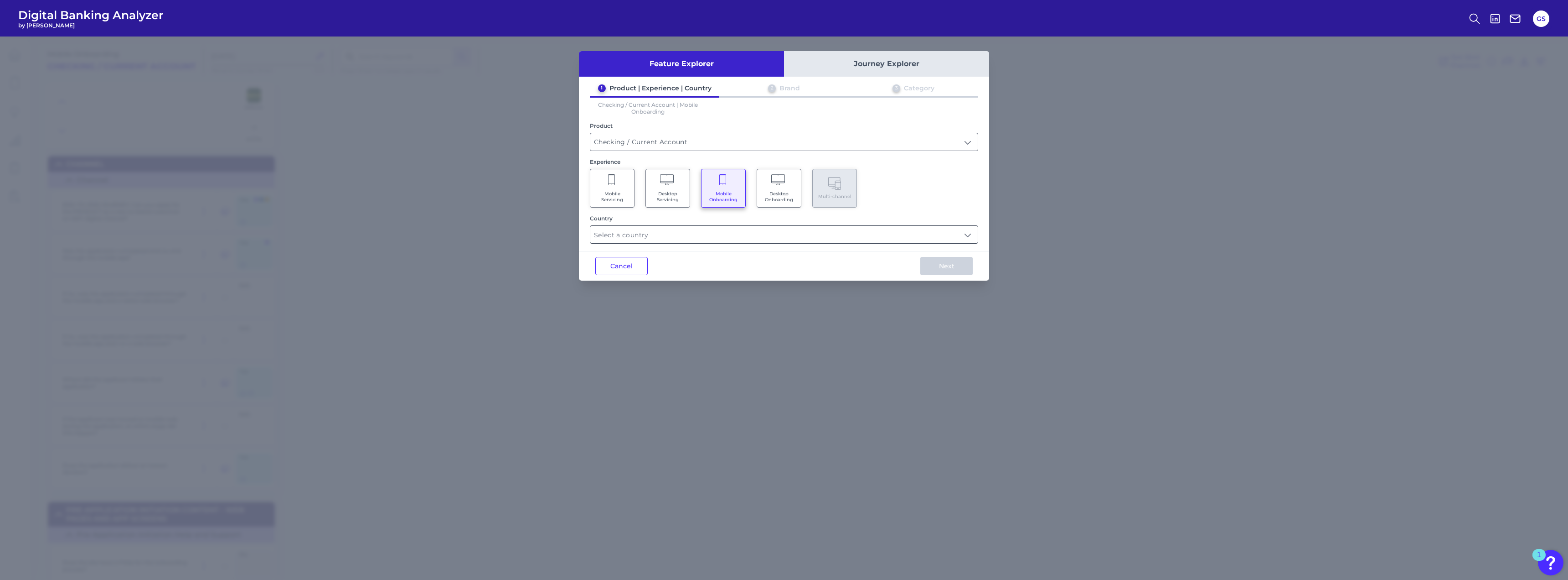
click at [729, 227] on input "text" at bounding box center [784, 234] width 387 height 17
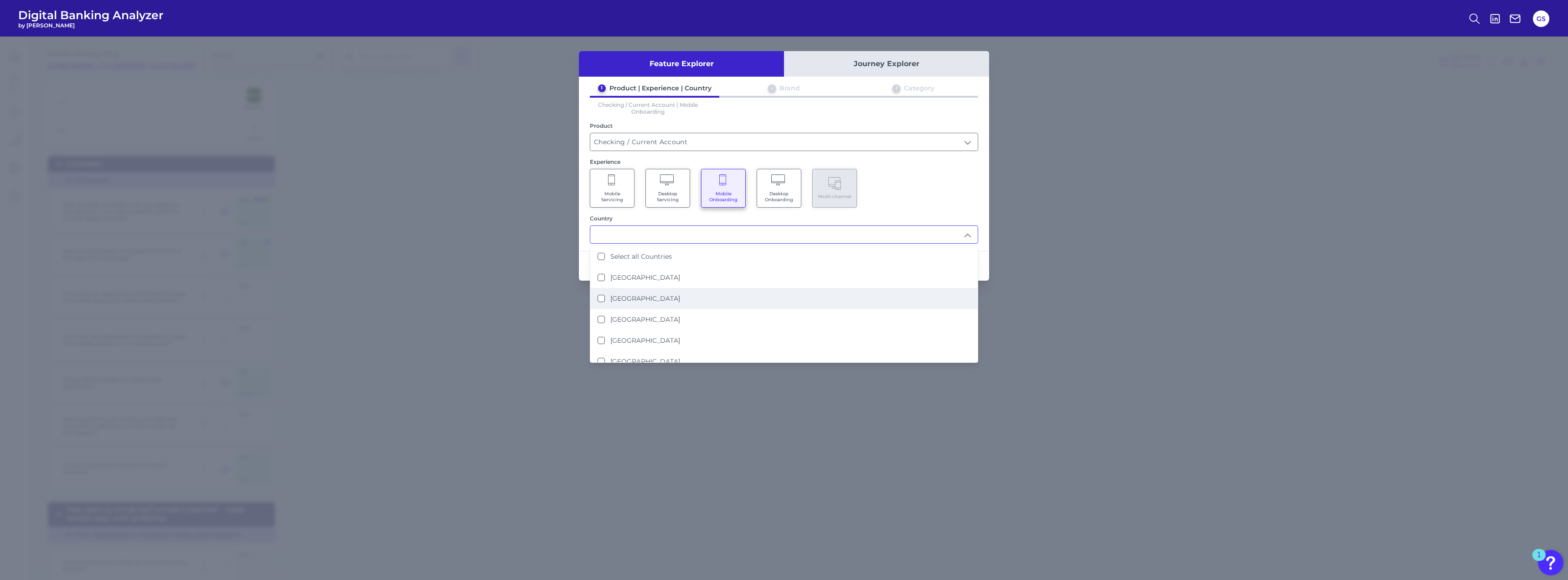
click at [719, 291] on li "[GEOGRAPHIC_DATA]" at bounding box center [784, 298] width 387 height 21
type input "[GEOGRAPHIC_DATA]"
click at [875, 194] on div "Mobile Servicing Desktop Servicing Mobile Onboarding Desktop Onboarding Multi-c…" at bounding box center [784, 188] width 388 height 39
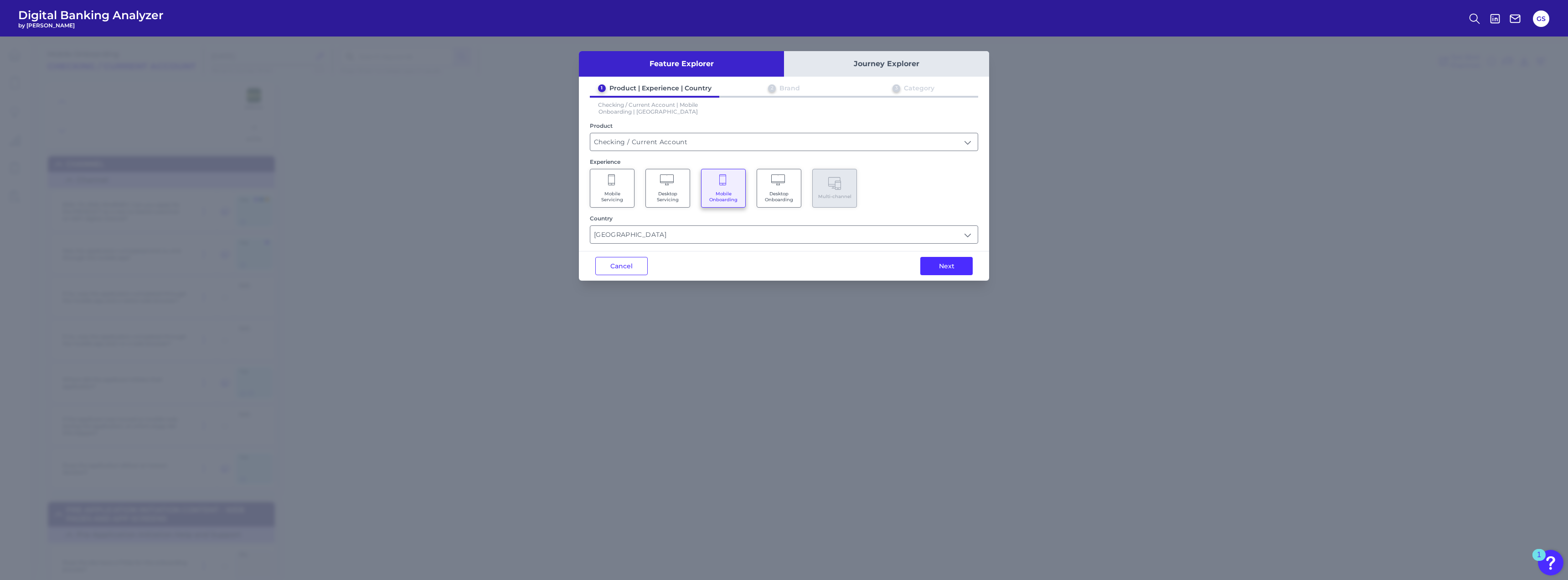
click at [875, 265] on button "Next" at bounding box center [946, 265] width 52 height 18
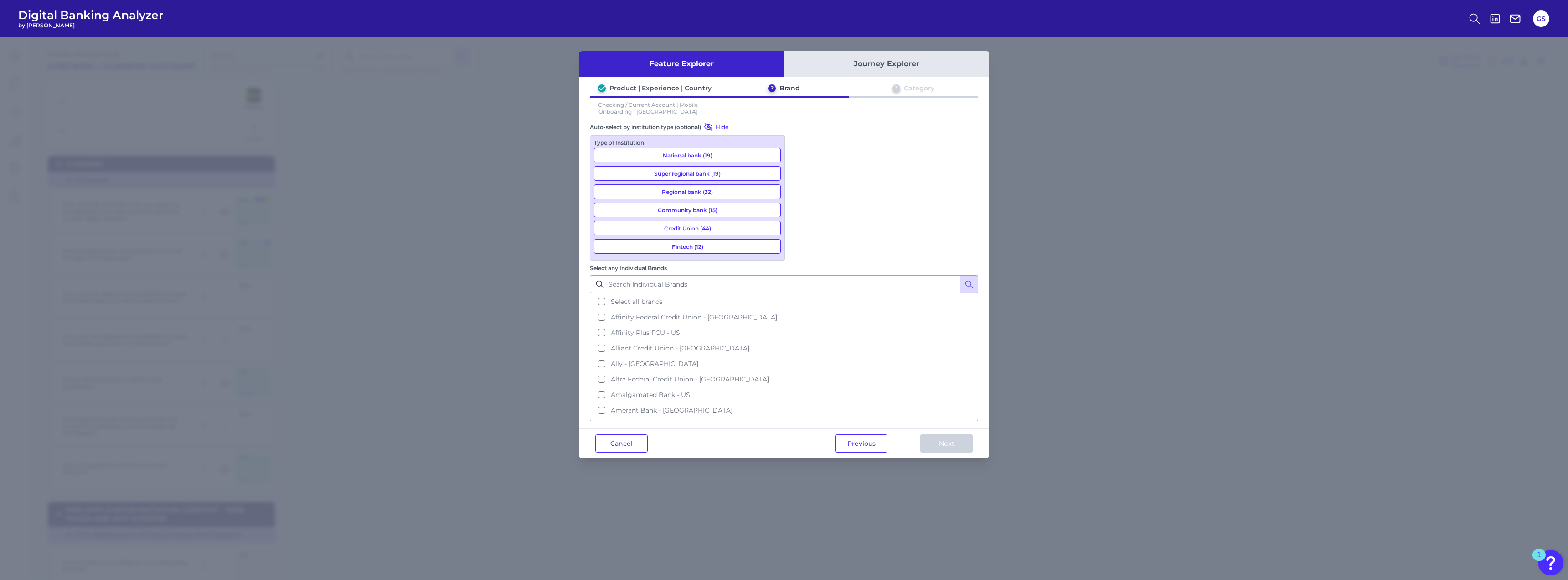
click at [857, 263] on div "Select any Individual Brands Select all brands Affinity Federal Credit Union - …" at bounding box center [784, 342] width 388 height 157
click at [858, 275] on input "Select any Individual Brands" at bounding box center [784, 284] width 388 height 18
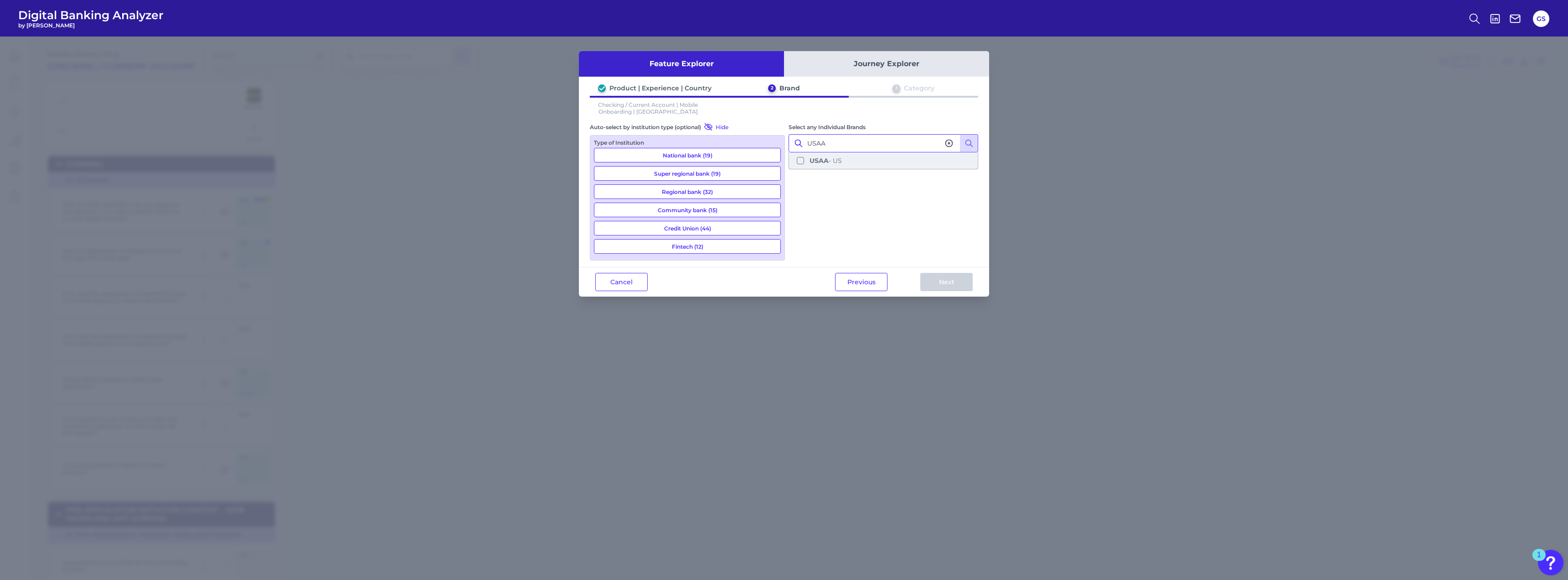
drag, startPoint x: 853, startPoint y: 158, endPoint x: 874, endPoint y: 176, distance: 27.7
click at [855, 159] on button "USAA - [GEOGRAPHIC_DATA]" at bounding box center [883, 161] width 188 height 15
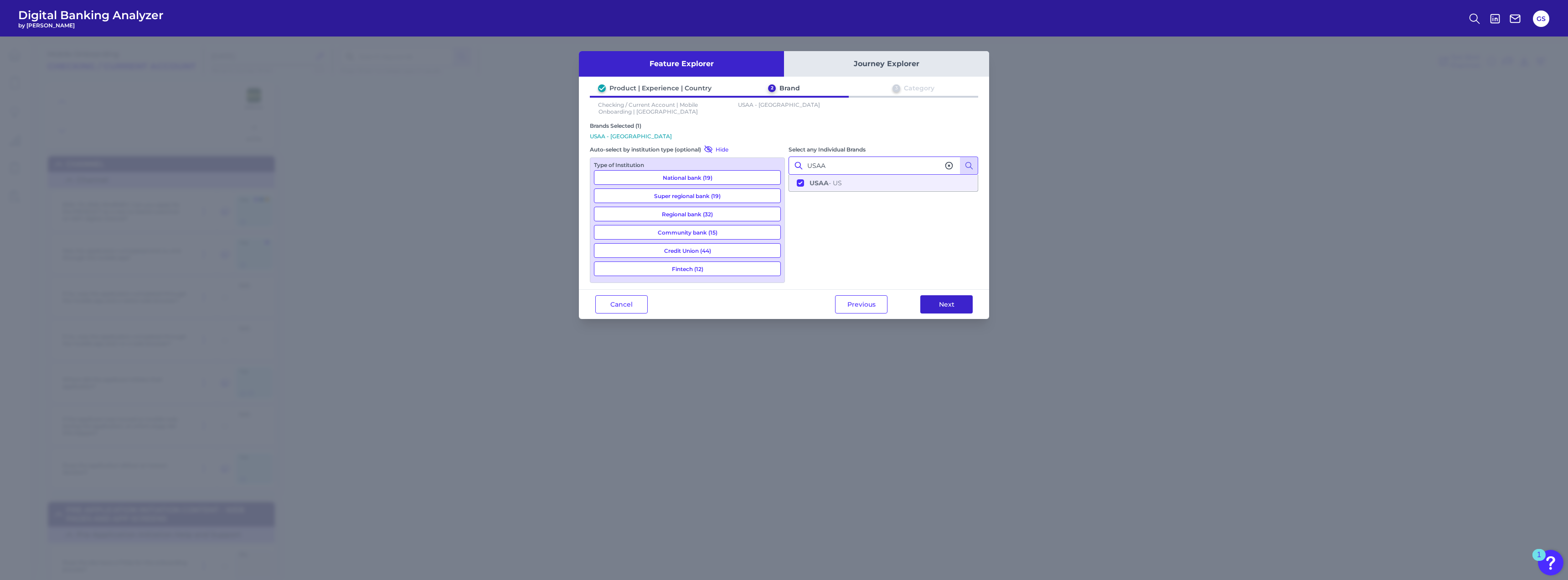
type input "USAA"
click at [875, 306] on button "Next" at bounding box center [946, 304] width 52 height 18
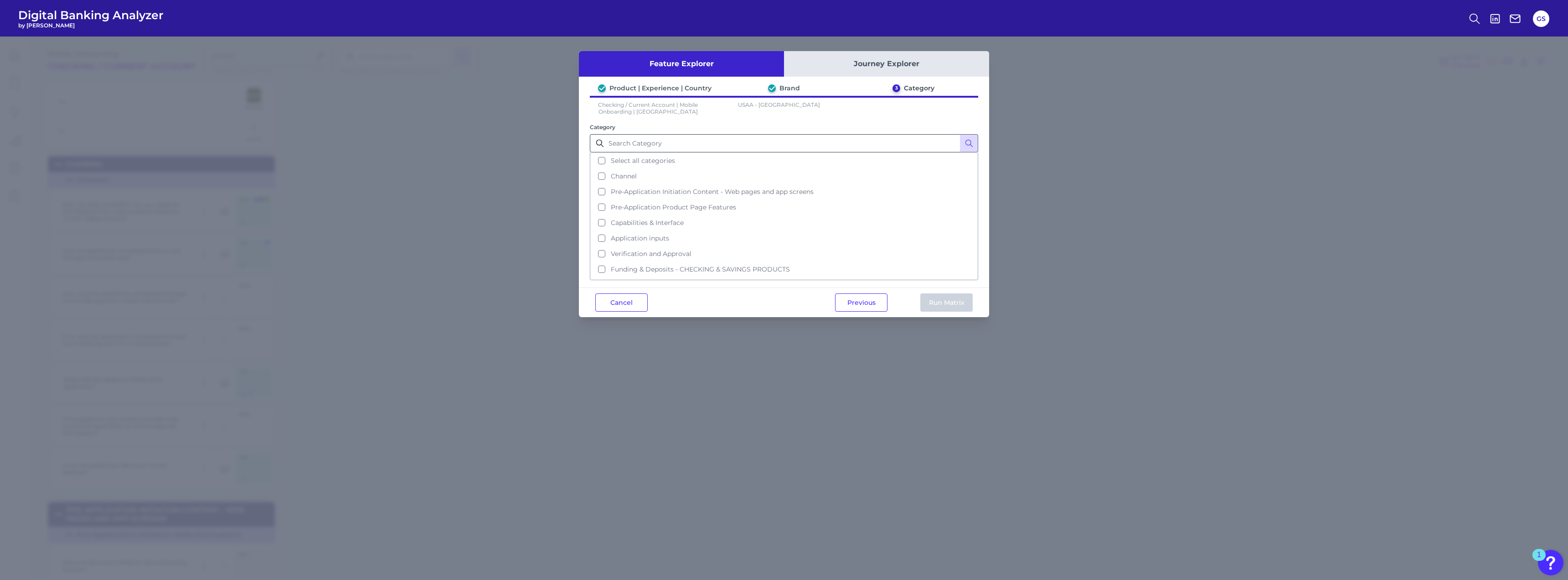
click at [723, 164] on button "Select all categories" at bounding box center [784, 161] width 386 height 15
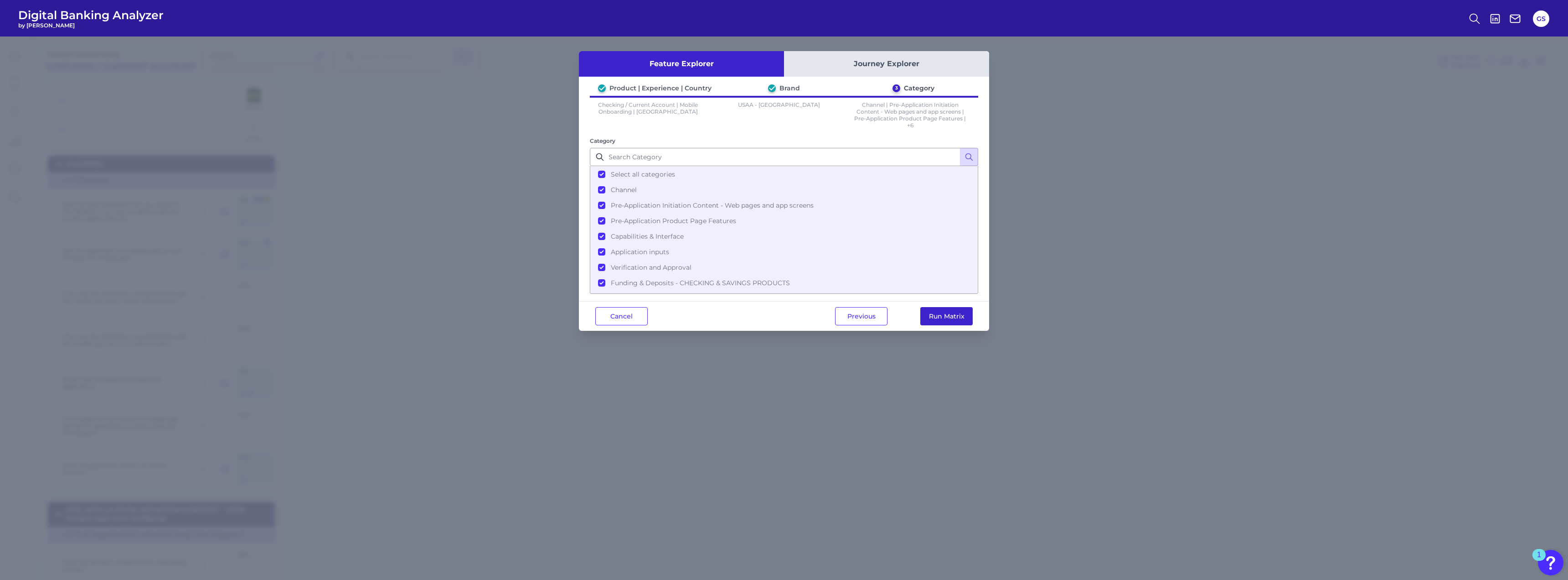
click at [875, 319] on button "Run Matrix" at bounding box center [946, 316] width 52 height 18
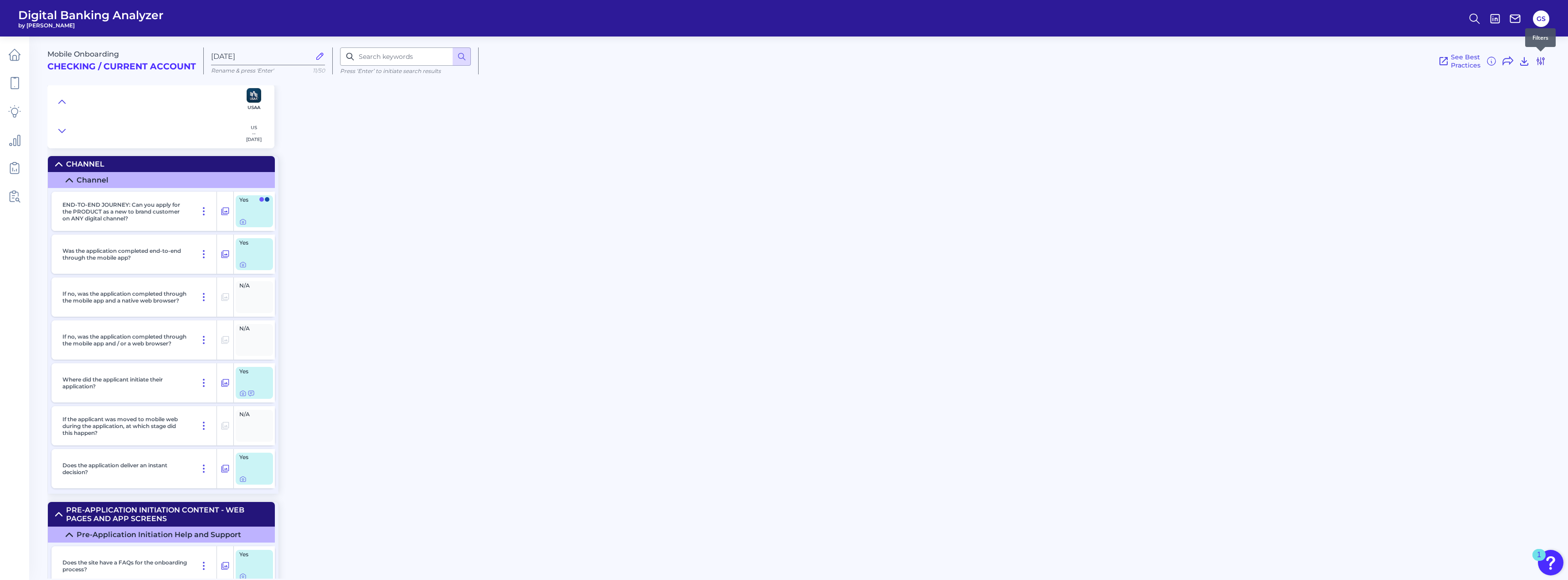
click at [875, 61] on icon at bounding box center [1540, 61] width 11 height 11
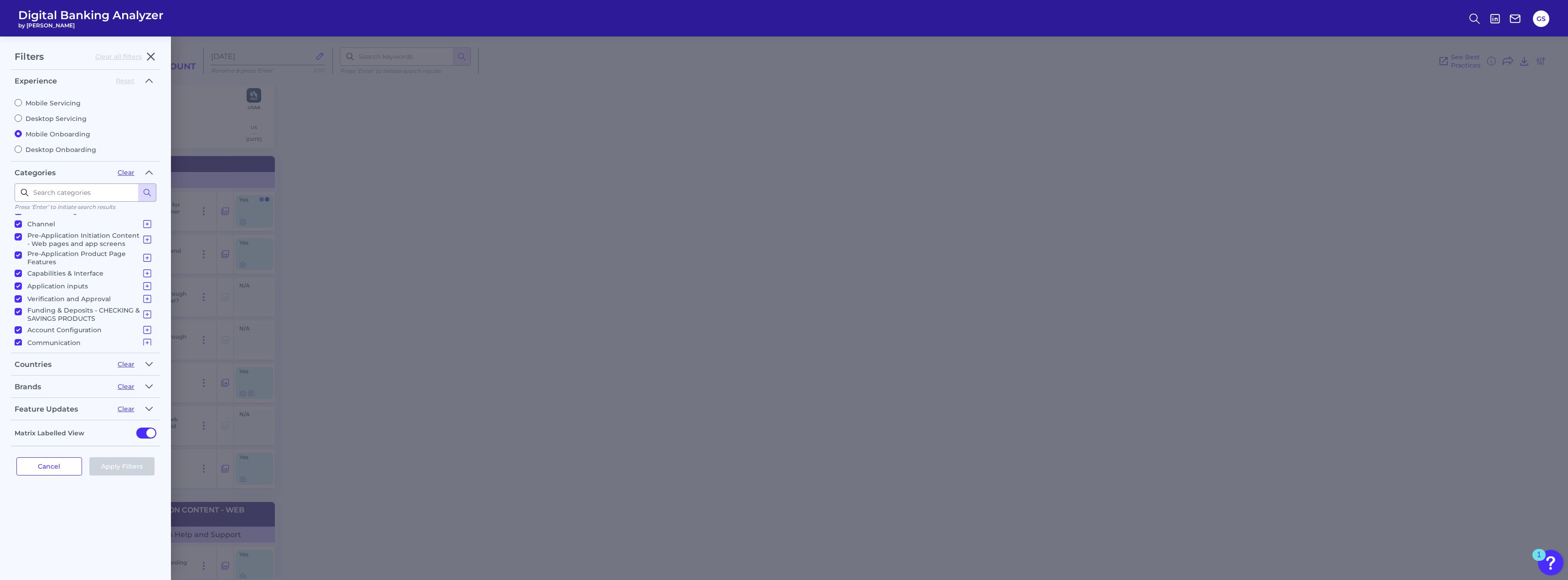
scroll to position [13, 0]
click at [153, 385] on button "button" at bounding box center [149, 386] width 15 height 15
click at [72, 407] on input at bounding box center [85, 406] width 142 height 18
type input "USAA"
